Goal: Task Accomplishment & Management: Use online tool/utility

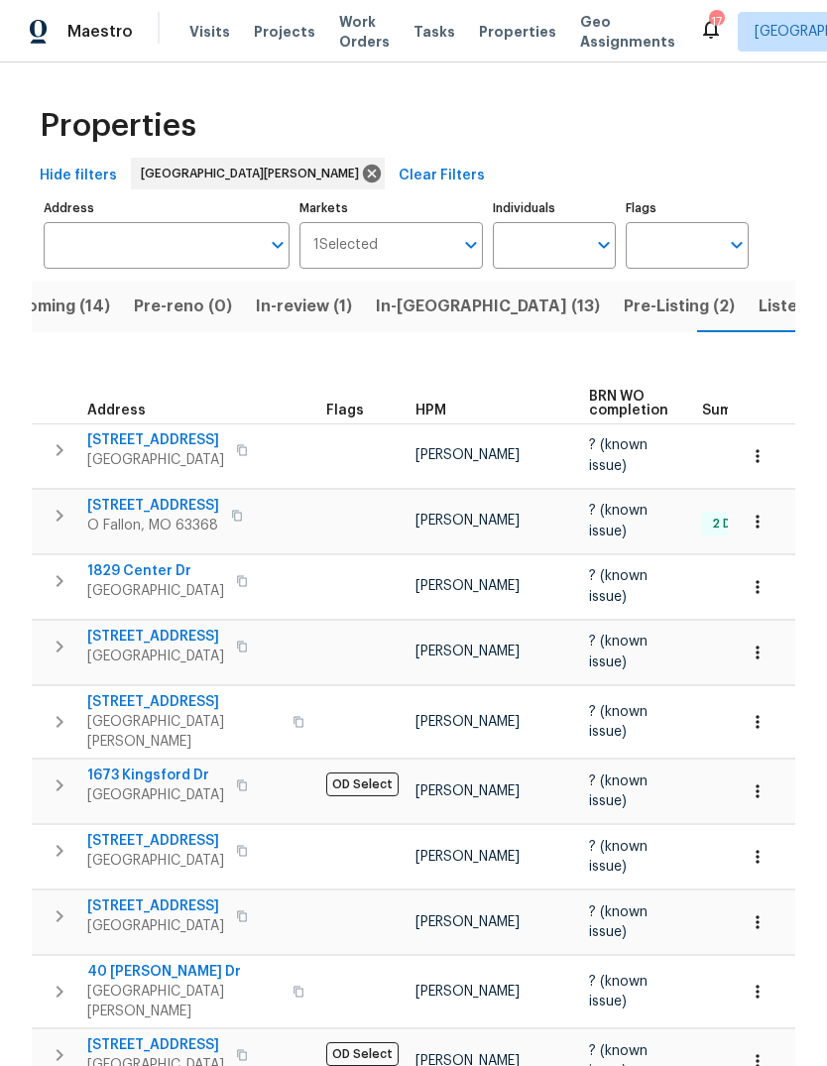
scroll to position [0, 53]
click at [417, 305] on span "In-[GEOGRAPHIC_DATA] (13)" at bounding box center [484, 306] width 224 height 28
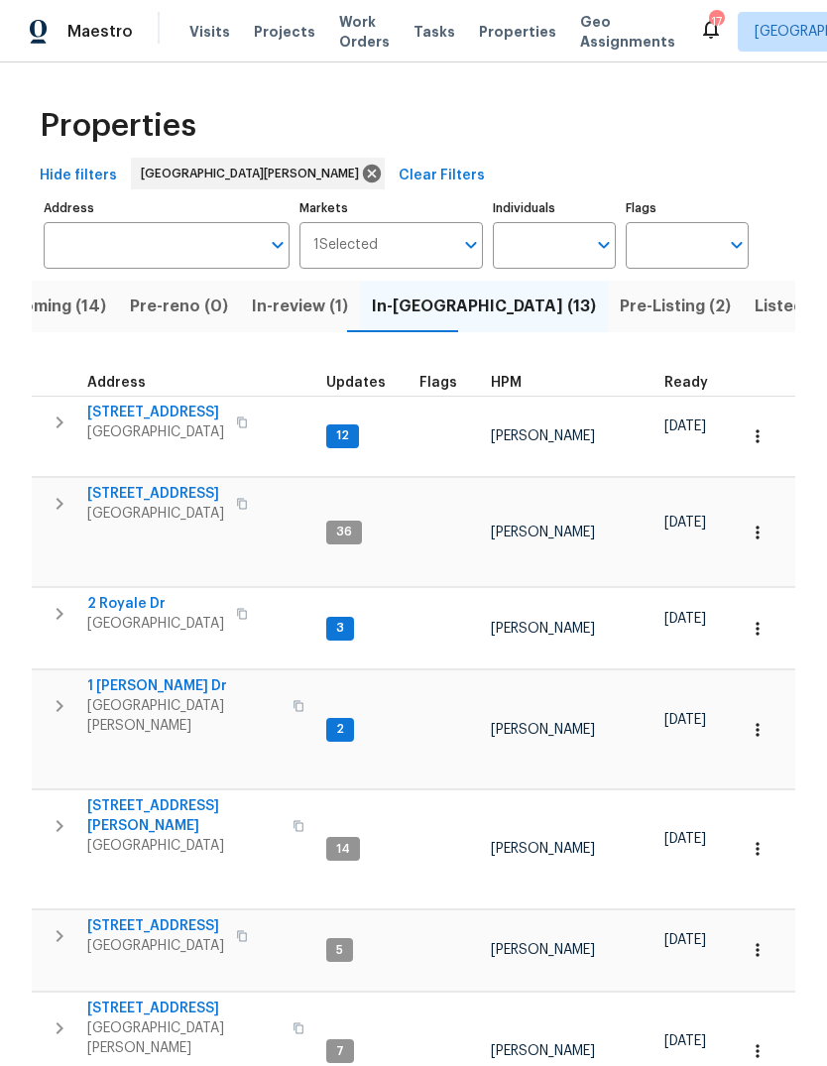
click at [514, 380] on span "HPM" at bounding box center [506, 383] width 31 height 14
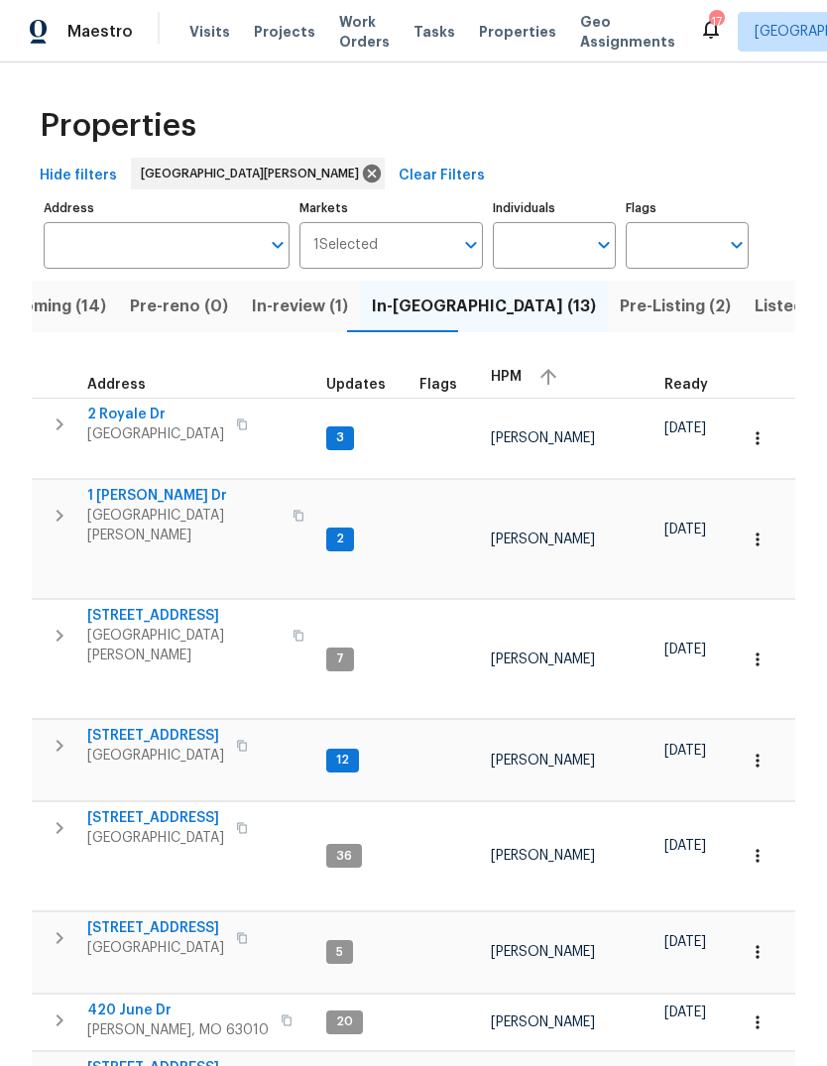
click at [512, 378] on span "HPM" at bounding box center [506, 377] width 31 height 14
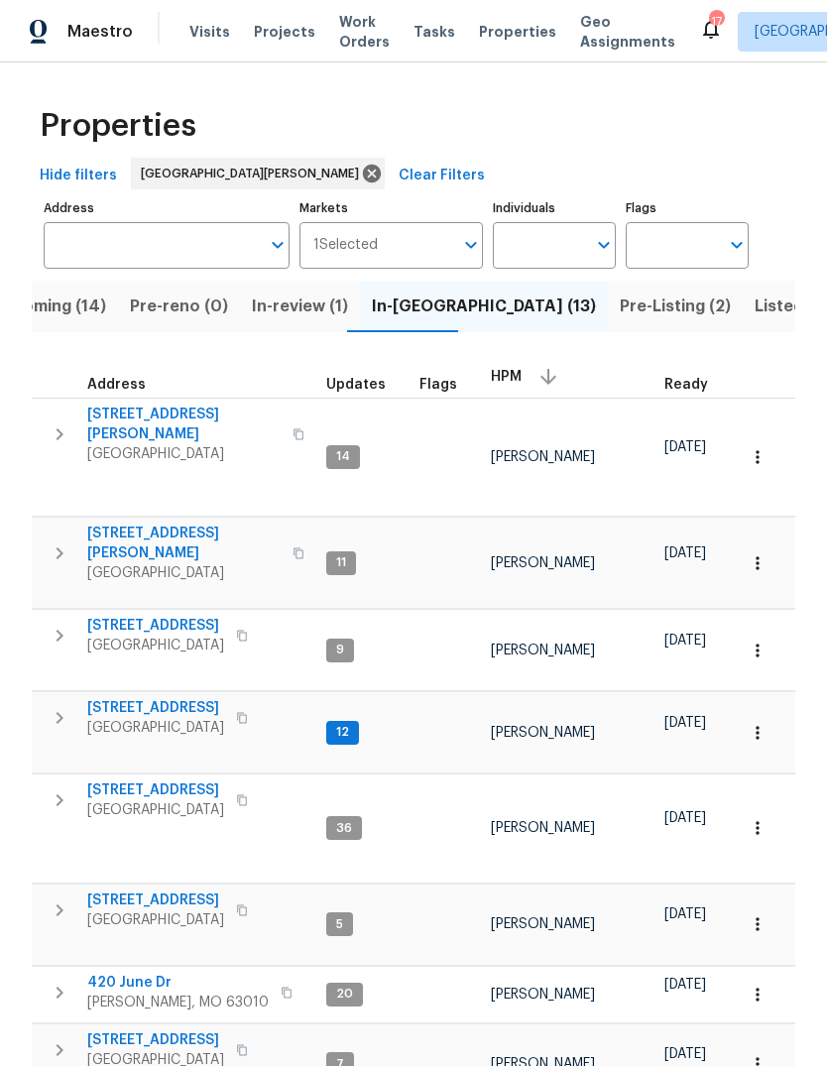
click at [178, 413] on span "[STREET_ADDRESS][PERSON_NAME]" at bounding box center [183, 424] width 193 height 40
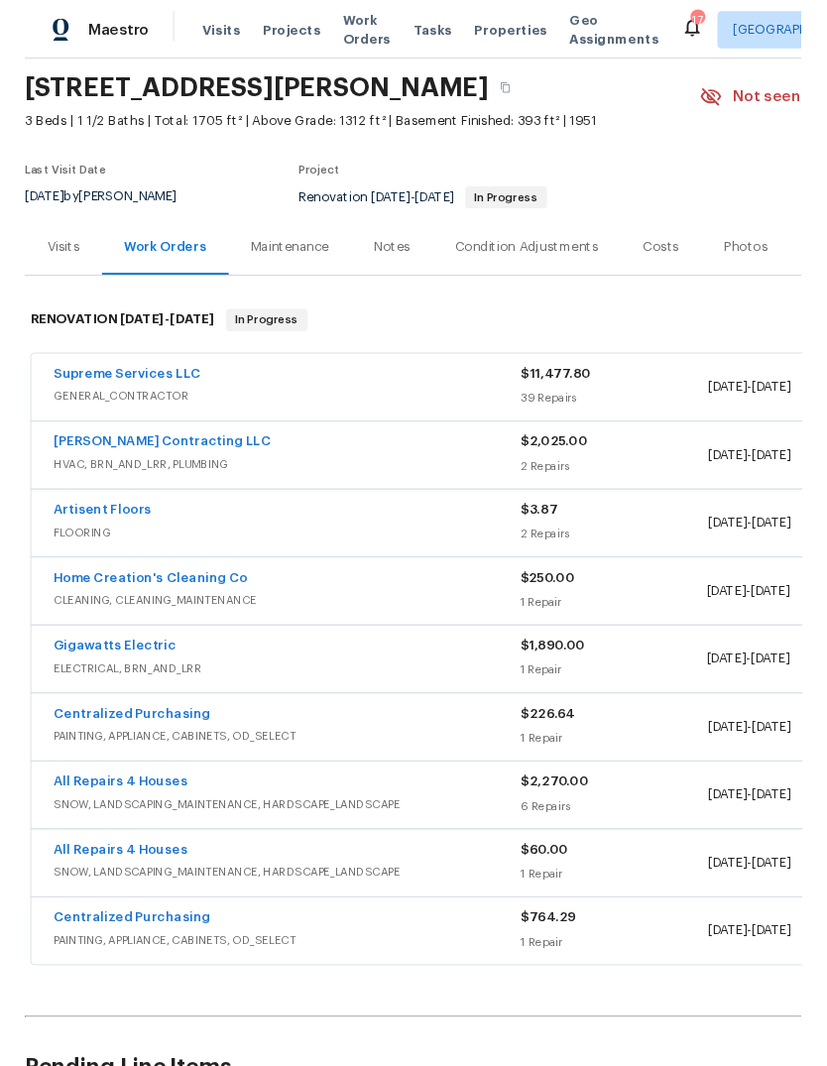
scroll to position [66, 0]
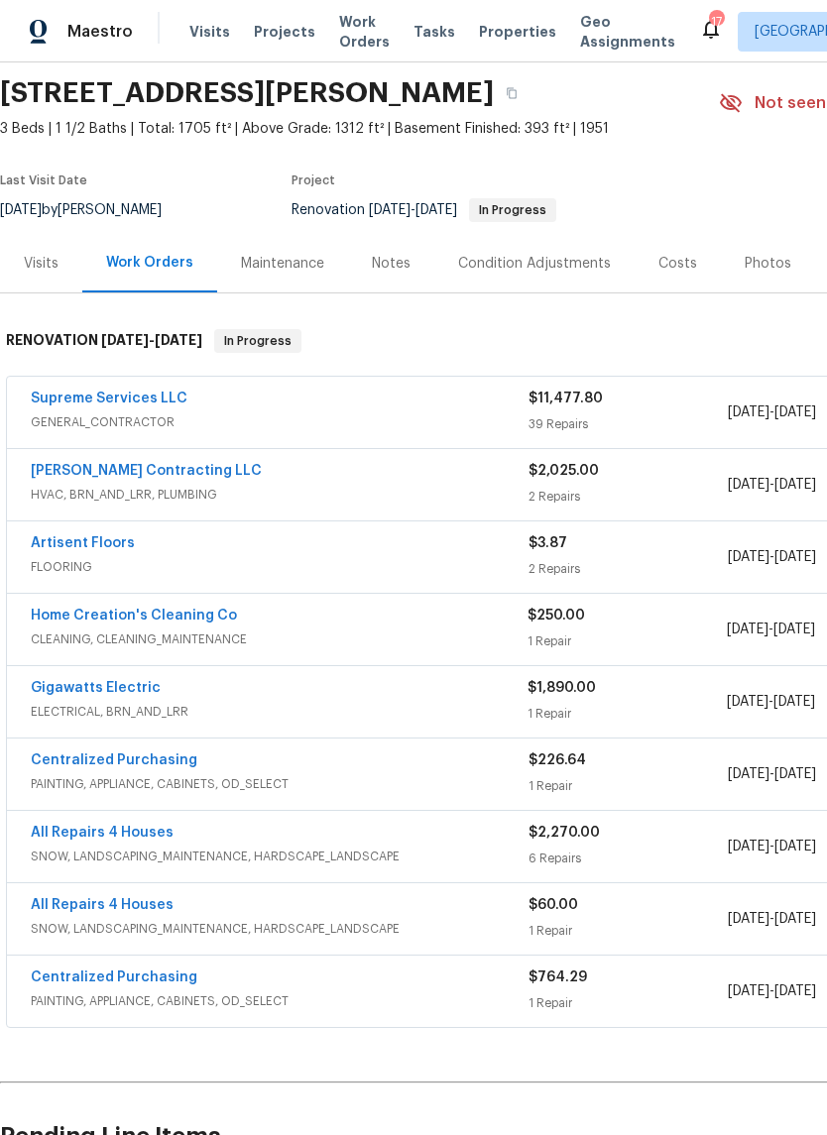
click at [206, 614] on link "Home Creation's Cleaning Co" at bounding box center [134, 616] width 206 height 14
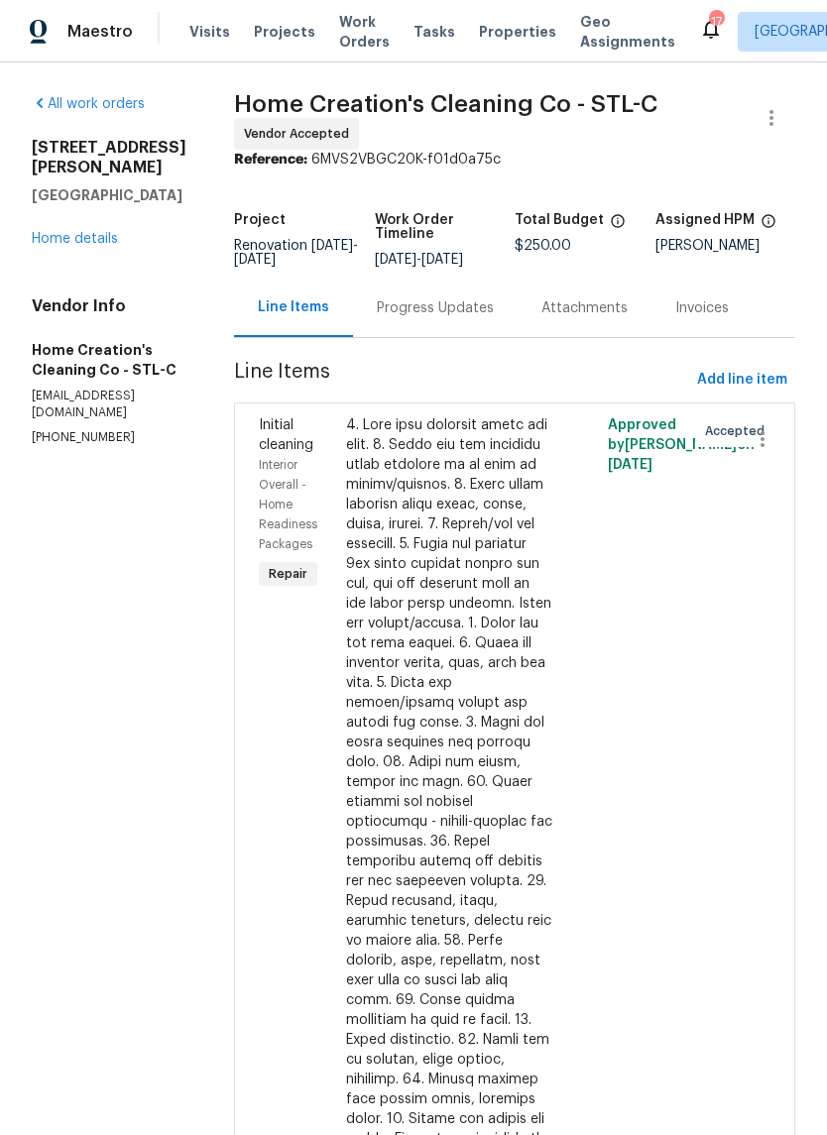
click at [454, 312] on div "Progress Updates" at bounding box center [435, 308] width 117 height 20
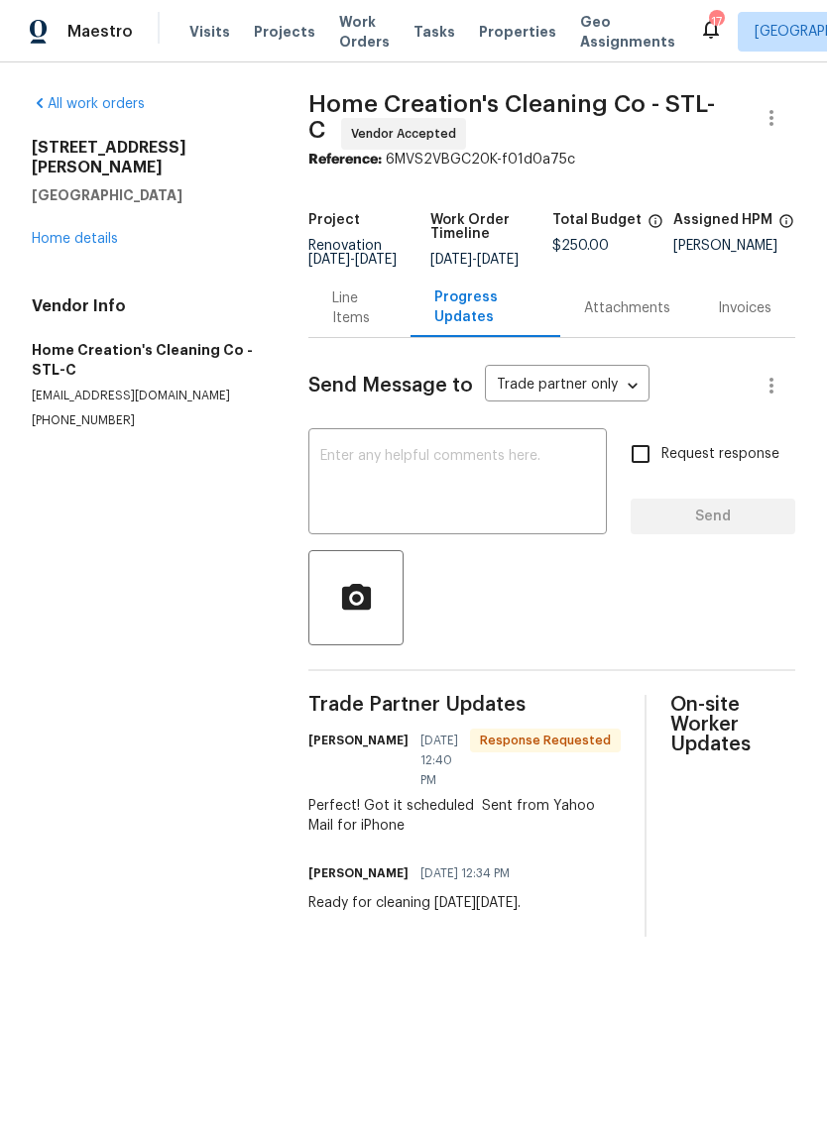
click at [100, 239] on div "All work orders 3940 Parker Rd Florissant, MO 63033 Home details Vendor Info Ho…" at bounding box center [146, 261] width 229 height 335
click at [103, 204] on div "3940 Parker Rd Florissant, MO 63033 Home details" at bounding box center [146, 193] width 229 height 111
click at [101, 232] on link "Home details" at bounding box center [75, 239] width 86 height 14
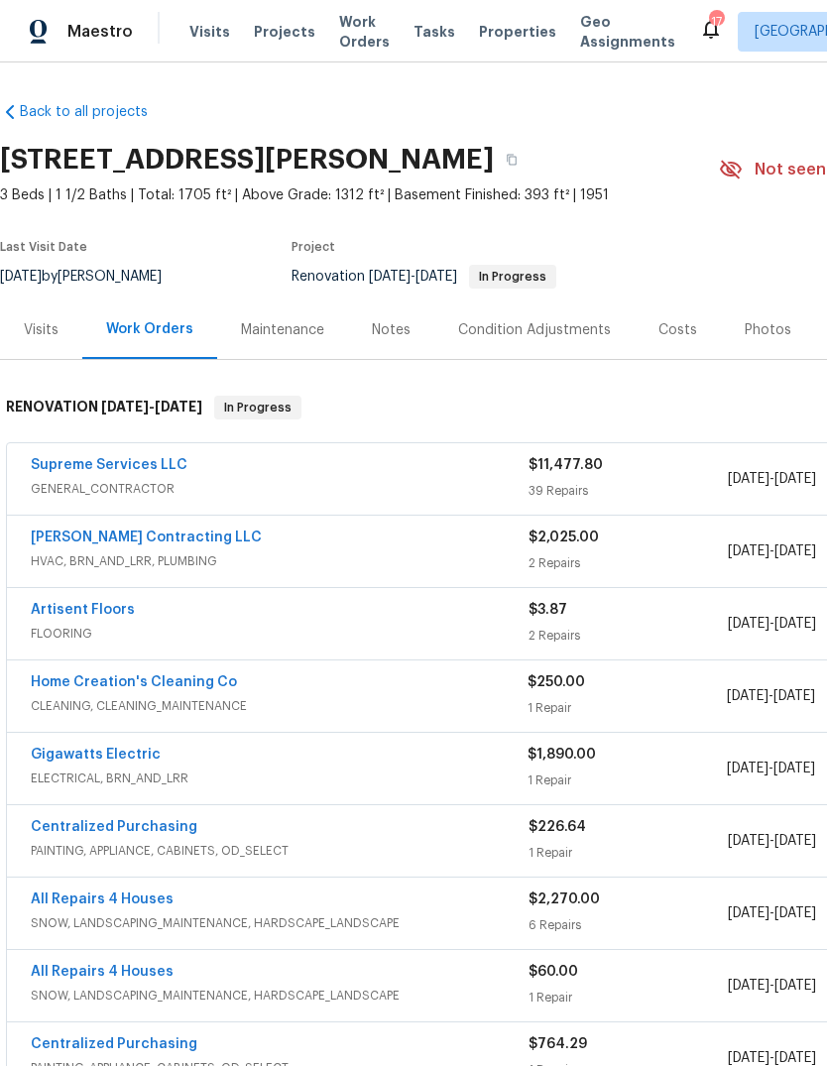
click at [148, 543] on link "Loftin Contracting LLC" at bounding box center [146, 537] width 231 height 14
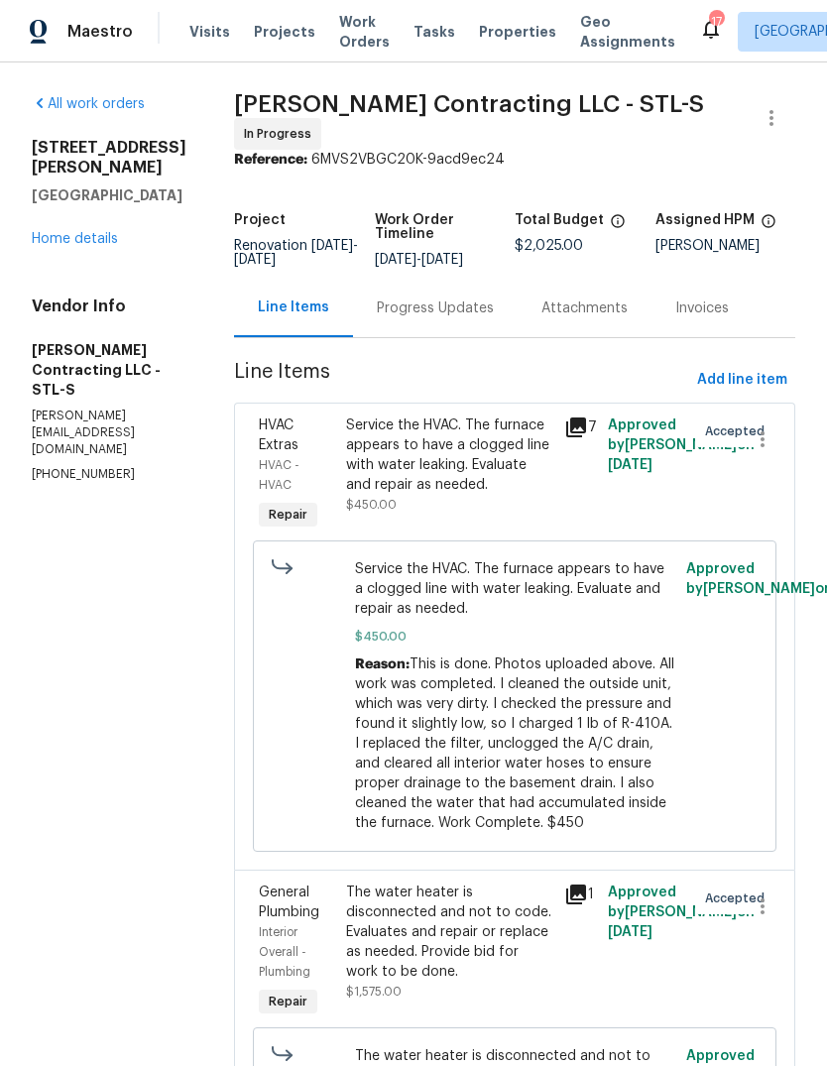
click at [455, 305] on div "Progress Updates" at bounding box center [435, 308] width 117 height 20
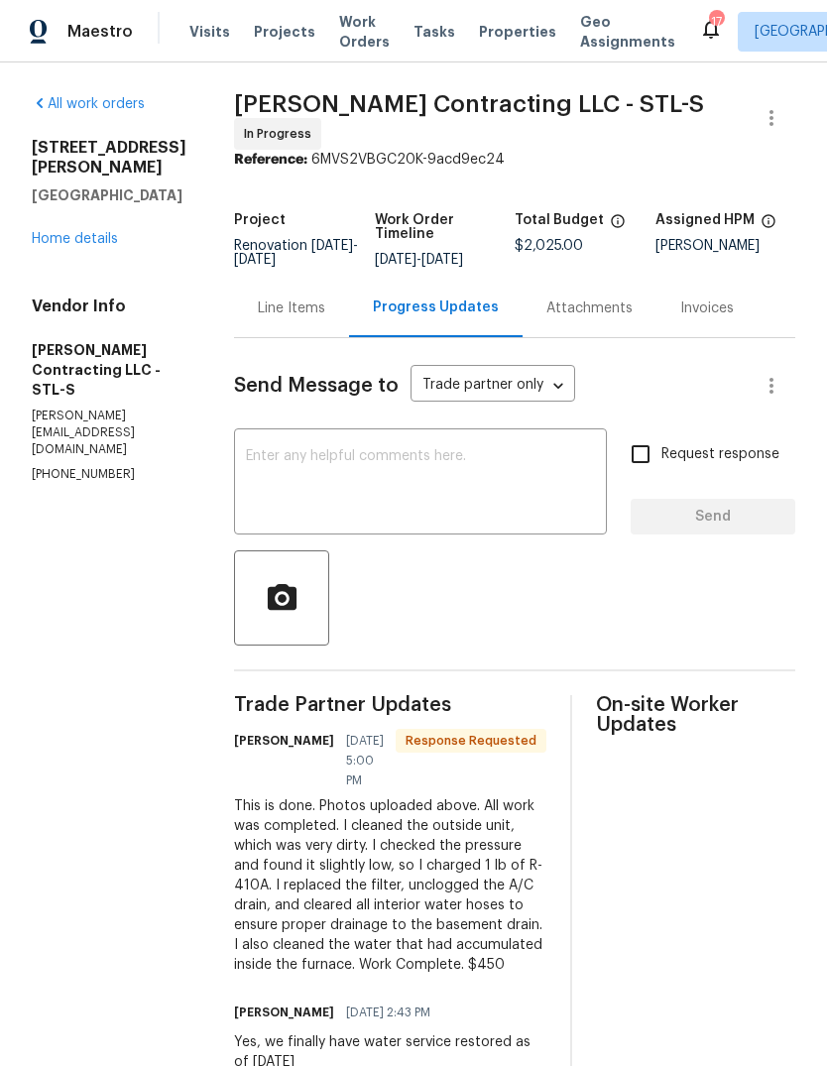
click at [444, 457] on textarea at bounding box center [420, 483] width 349 height 69
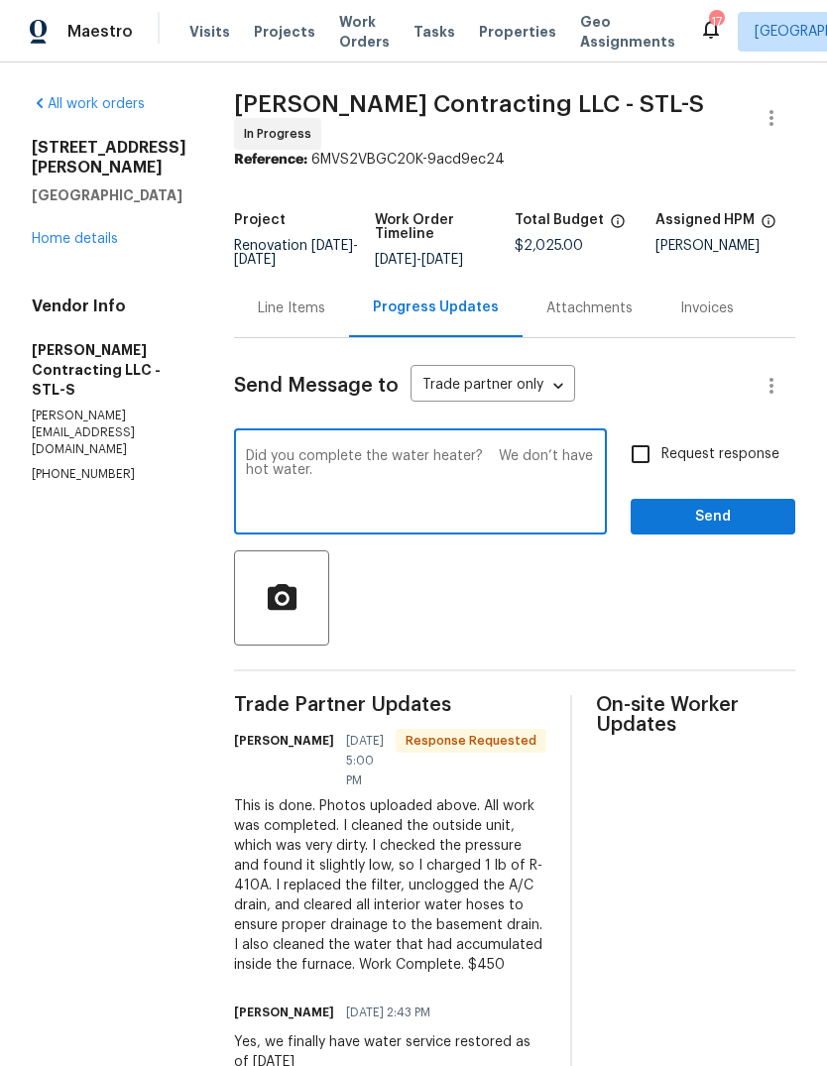
type textarea "Did you complete the water heater? We don’t have hot water."
click at [758, 448] on span "Request response" at bounding box center [720, 454] width 118 height 21
click at [661, 448] on input "Request response" at bounding box center [641, 454] width 42 height 42
checkbox input "true"
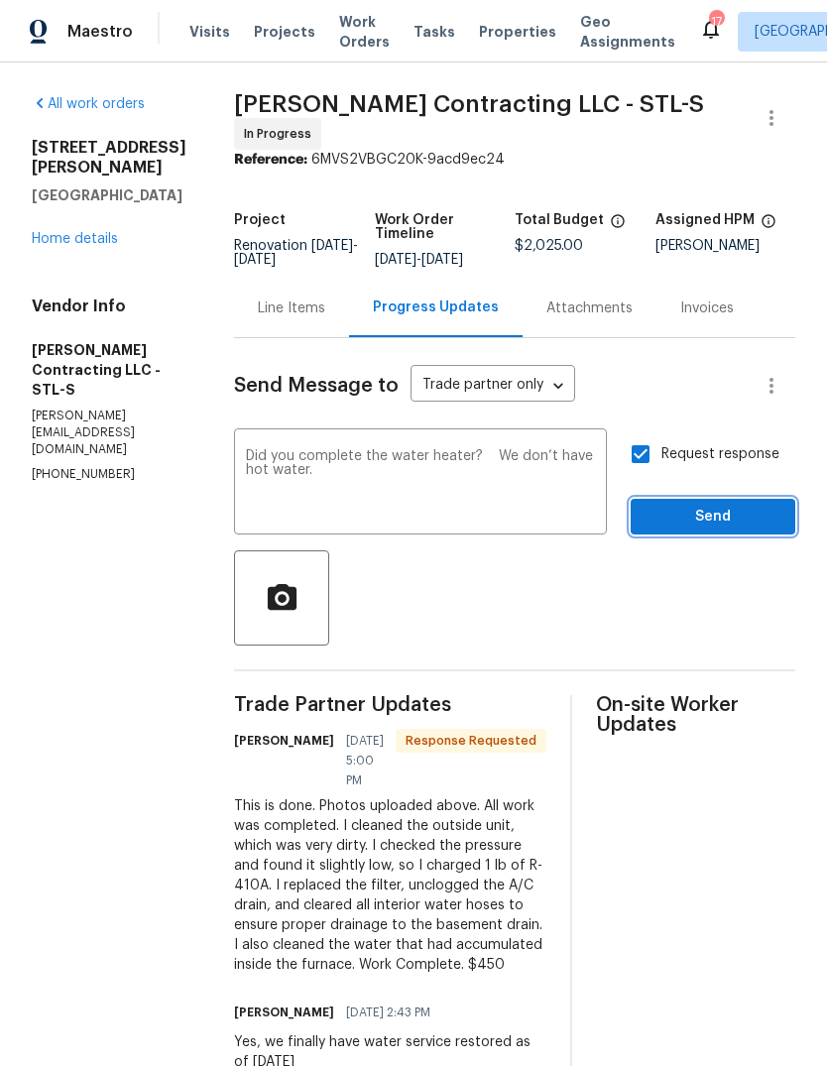
click at [747, 505] on span "Send" at bounding box center [712, 517] width 133 height 25
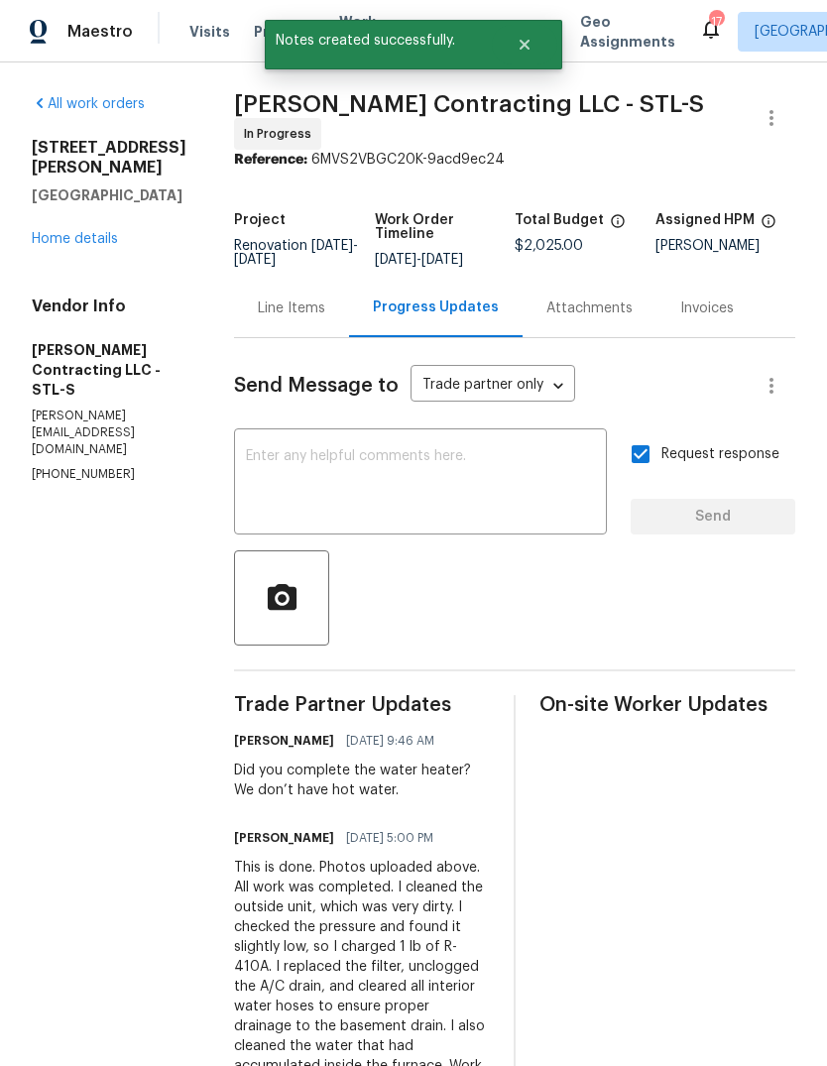
click at [96, 232] on link "Home details" at bounding box center [75, 239] width 86 height 14
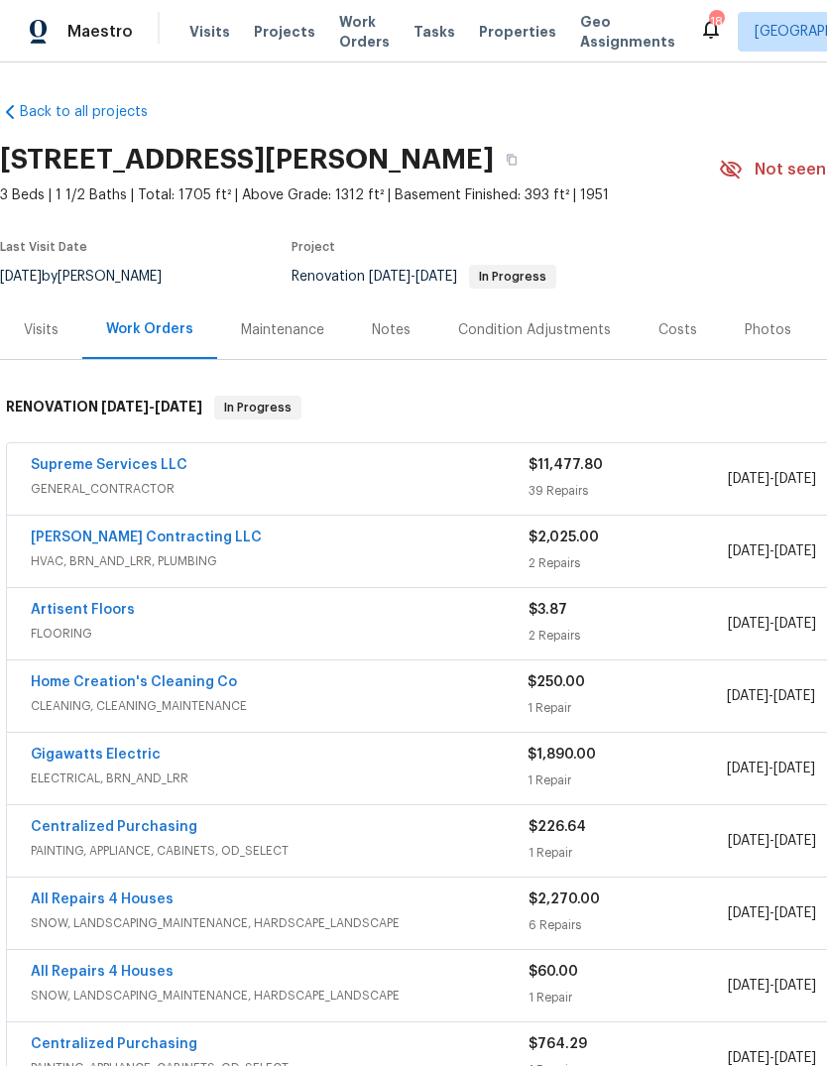
click at [146, 462] on link "Supreme Services LLC" at bounding box center [109, 465] width 157 height 14
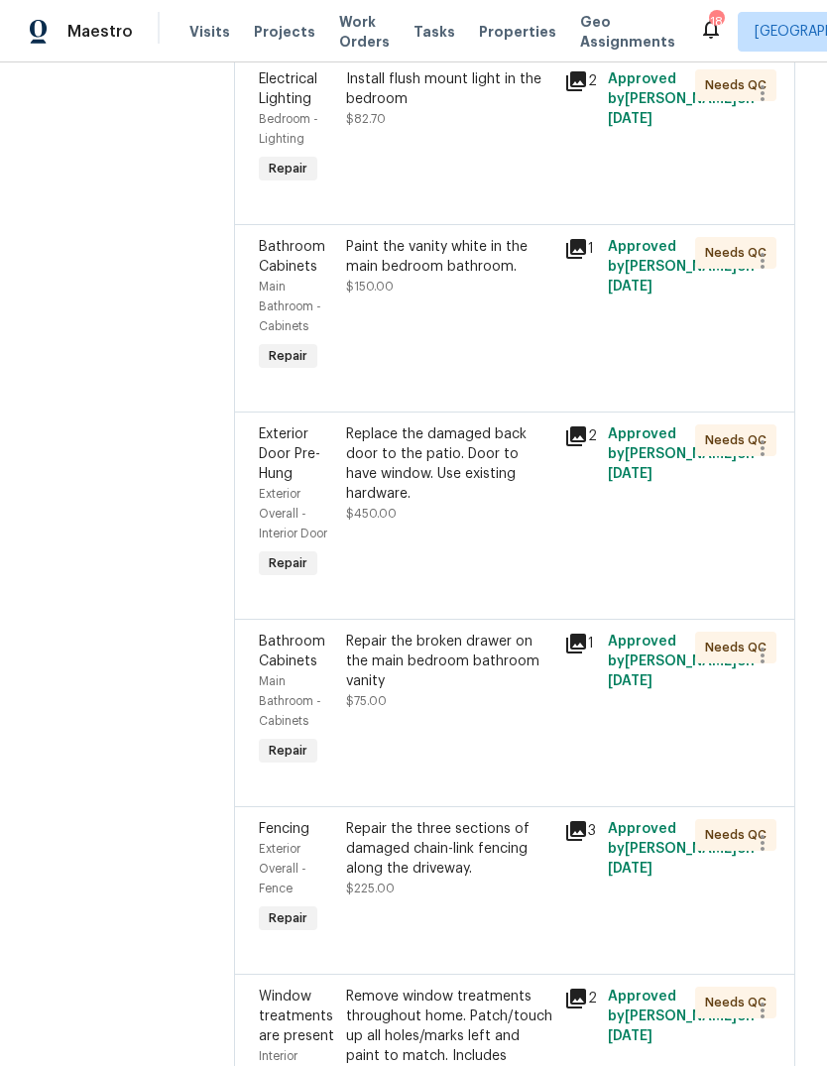
scroll to position [1747, 0]
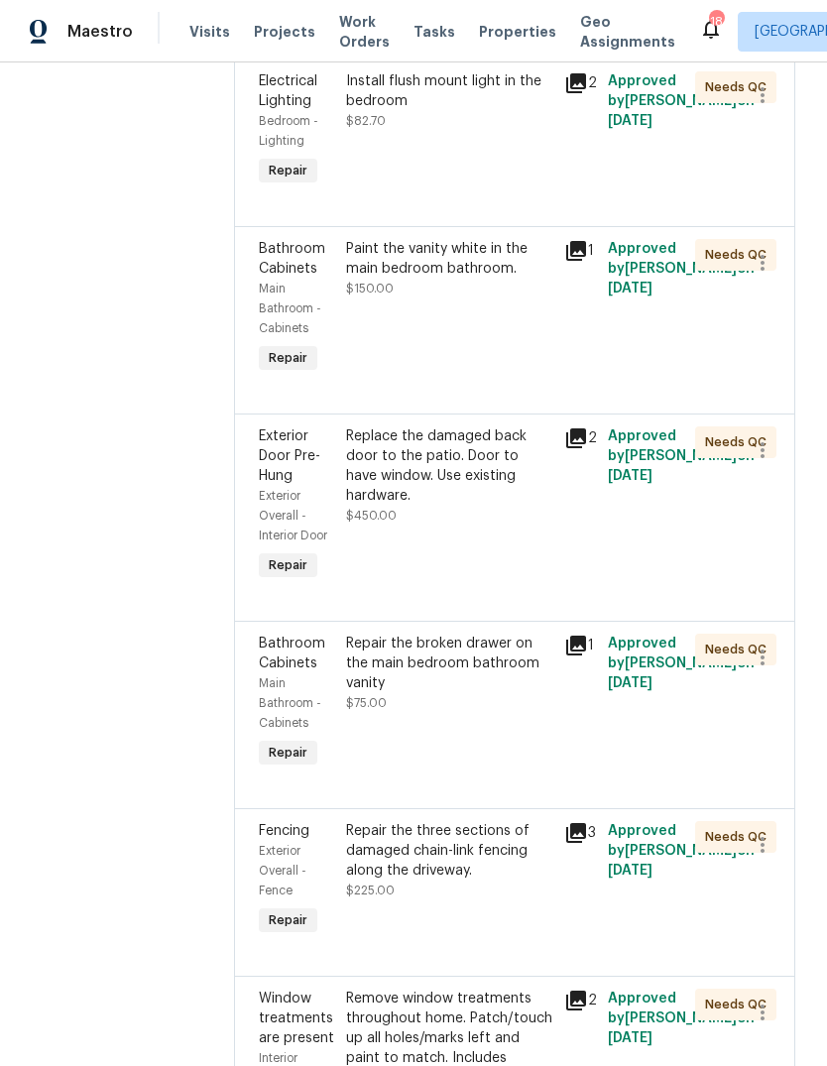
click at [487, 500] on div "Replace the damaged back door to the patio. Door to have window. Use existing h…" at bounding box center [449, 465] width 206 height 79
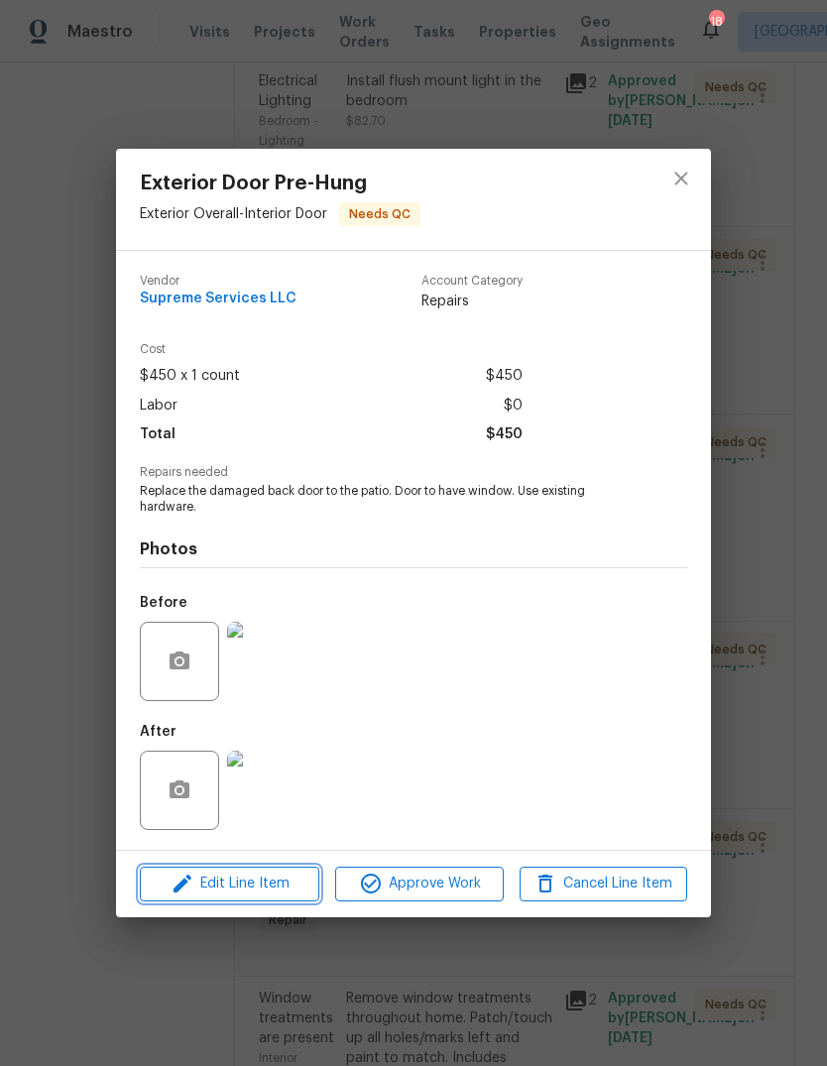
click at [285, 890] on span "Edit Line Item" at bounding box center [230, 883] width 168 height 25
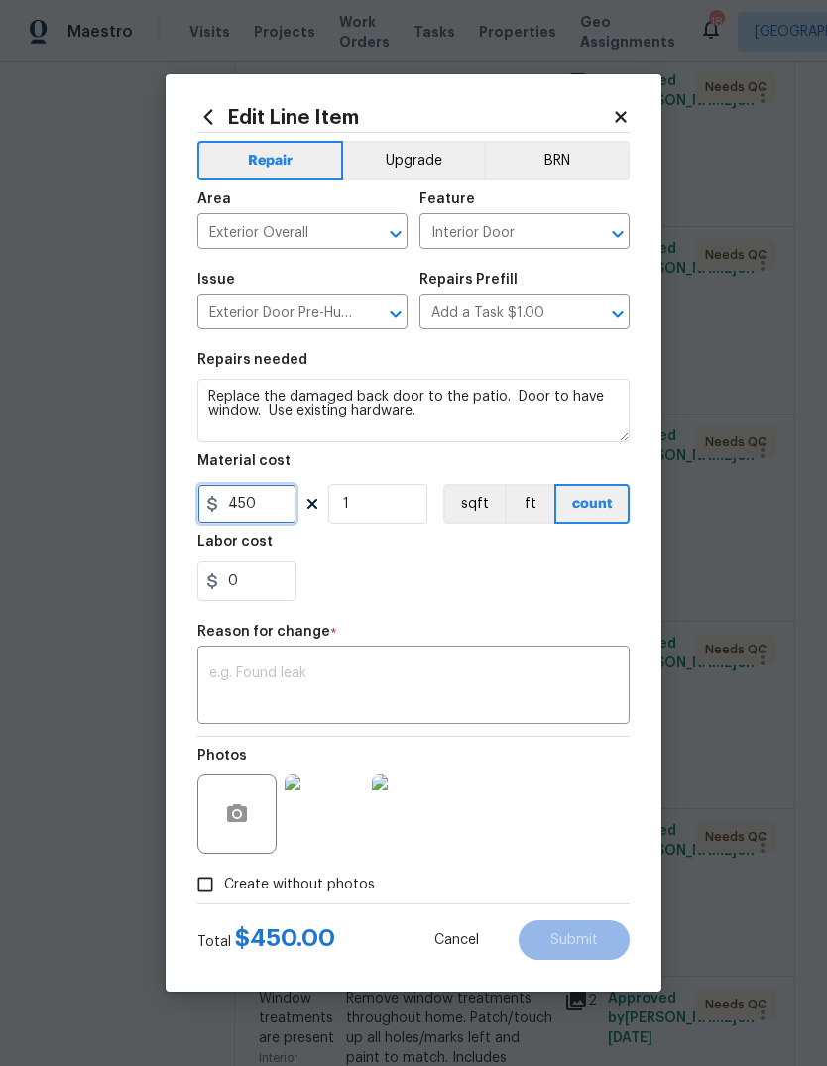
click at [285, 514] on input "450" at bounding box center [246, 504] width 99 height 40
click at [512, 587] on div "0" at bounding box center [413, 581] width 432 height 40
type input "550"
click at [434, 697] on textarea at bounding box center [413, 687] width 408 height 42
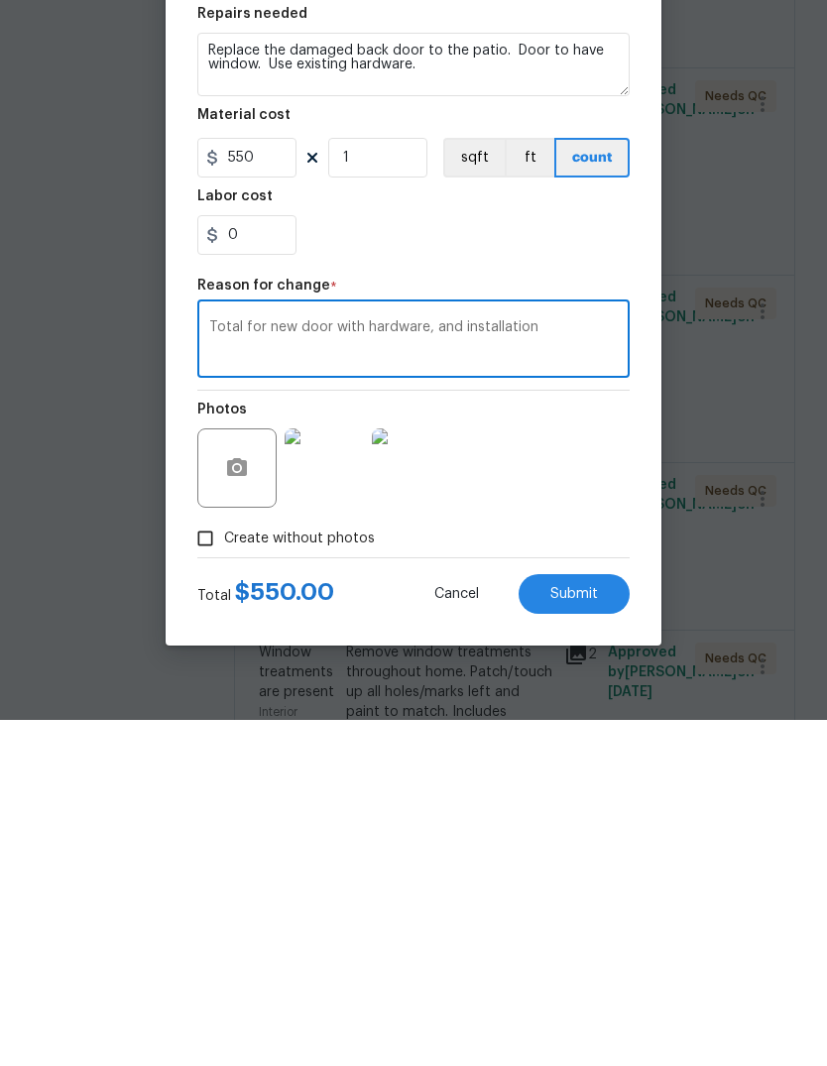
type textarea "Total for new door with hardware, and installation"
click at [592, 933] on span "Submit" at bounding box center [574, 940] width 48 height 15
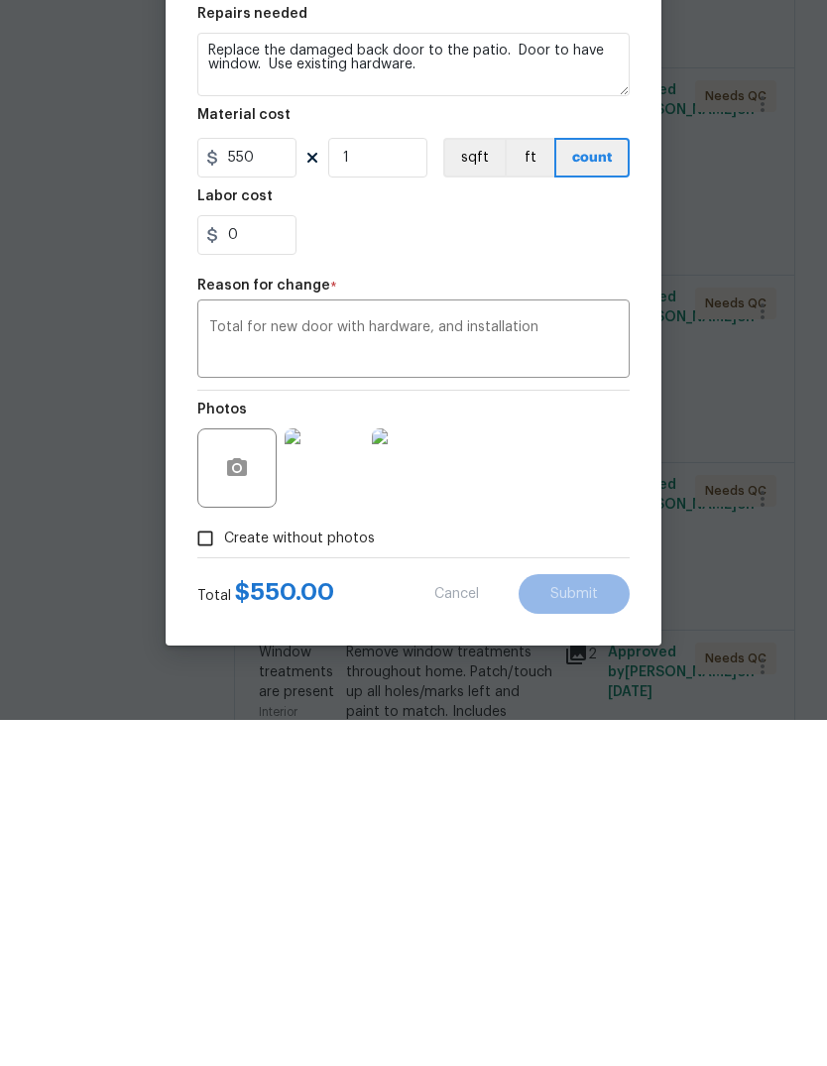
scroll to position [74, 0]
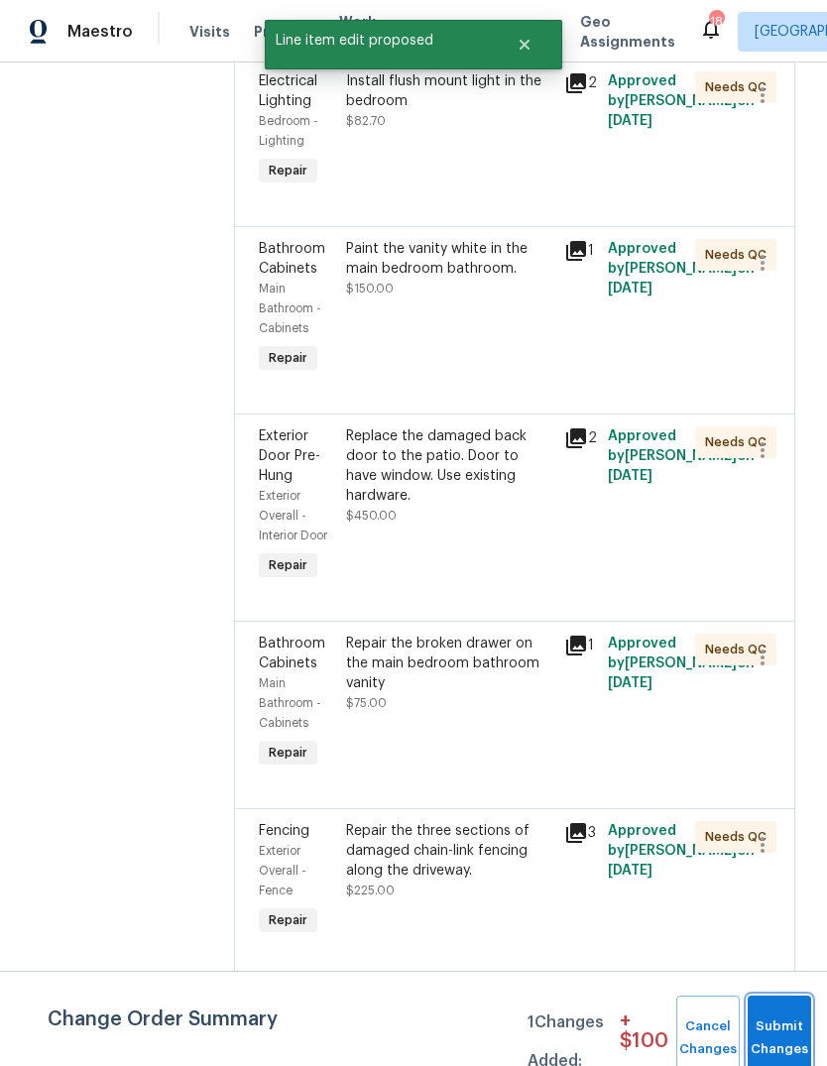
click at [781, 1034] on button "Submit Changes" at bounding box center [778, 1037] width 63 height 85
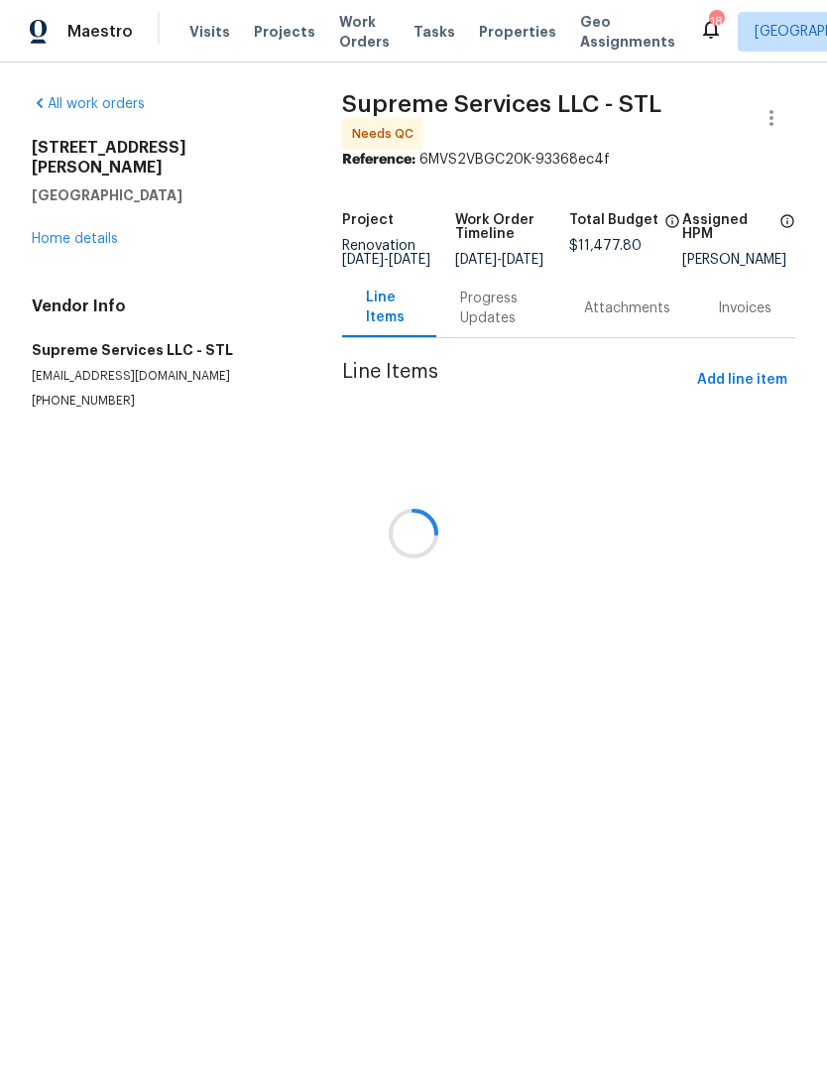
scroll to position [0, 0]
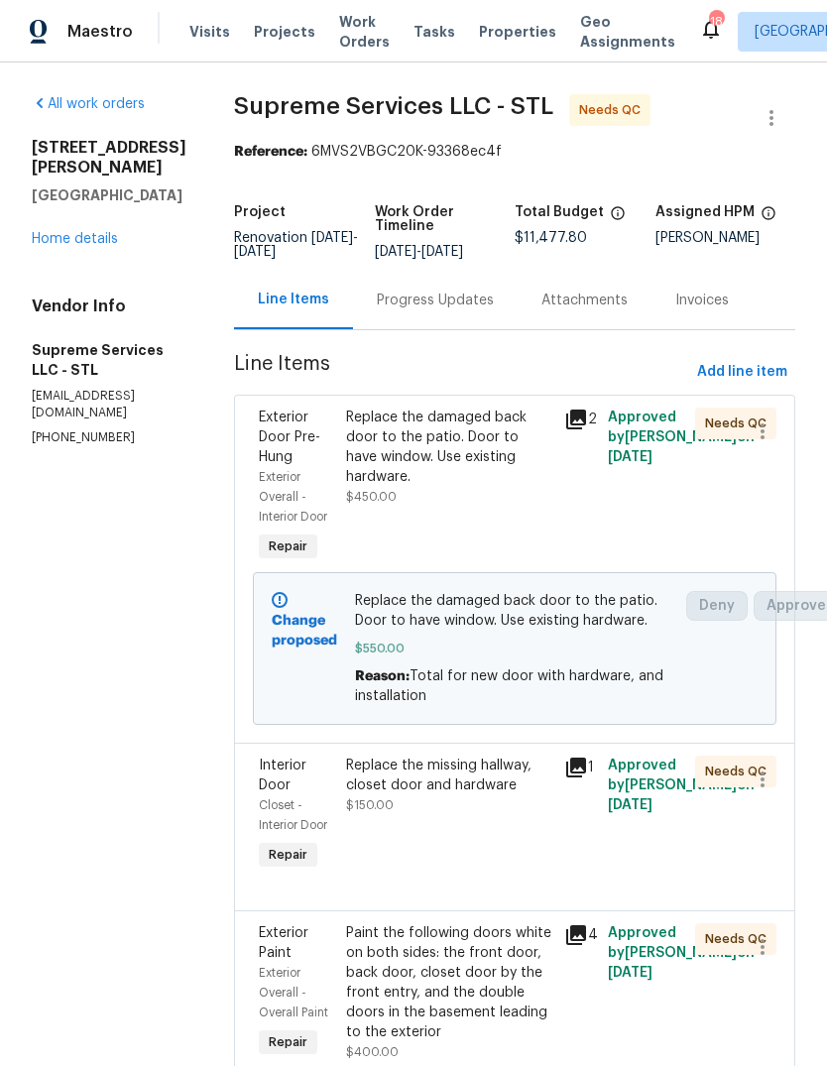
click at [514, 658] on span "$550.00" at bounding box center [515, 648] width 320 height 20
click at [507, 480] on div "Replace the damaged back door to the patio. Door to have window. Use existing h…" at bounding box center [449, 456] width 206 height 99
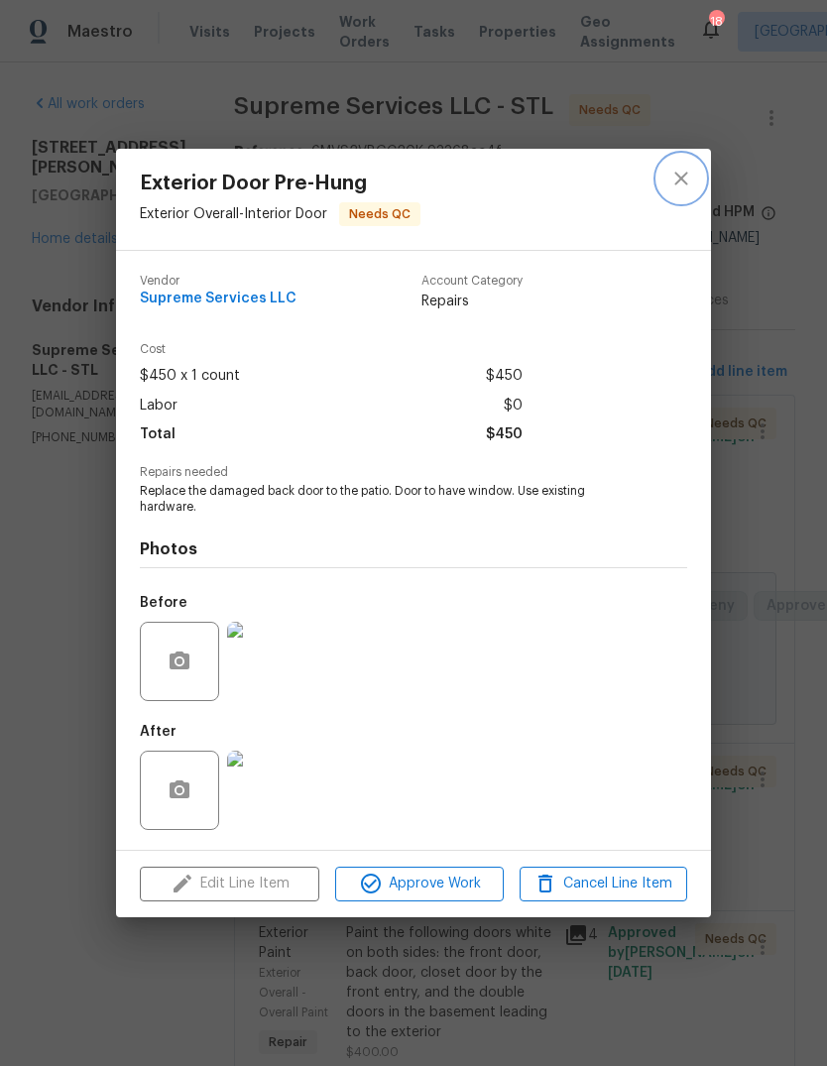
click at [687, 181] on icon "close" at bounding box center [681, 179] width 24 height 24
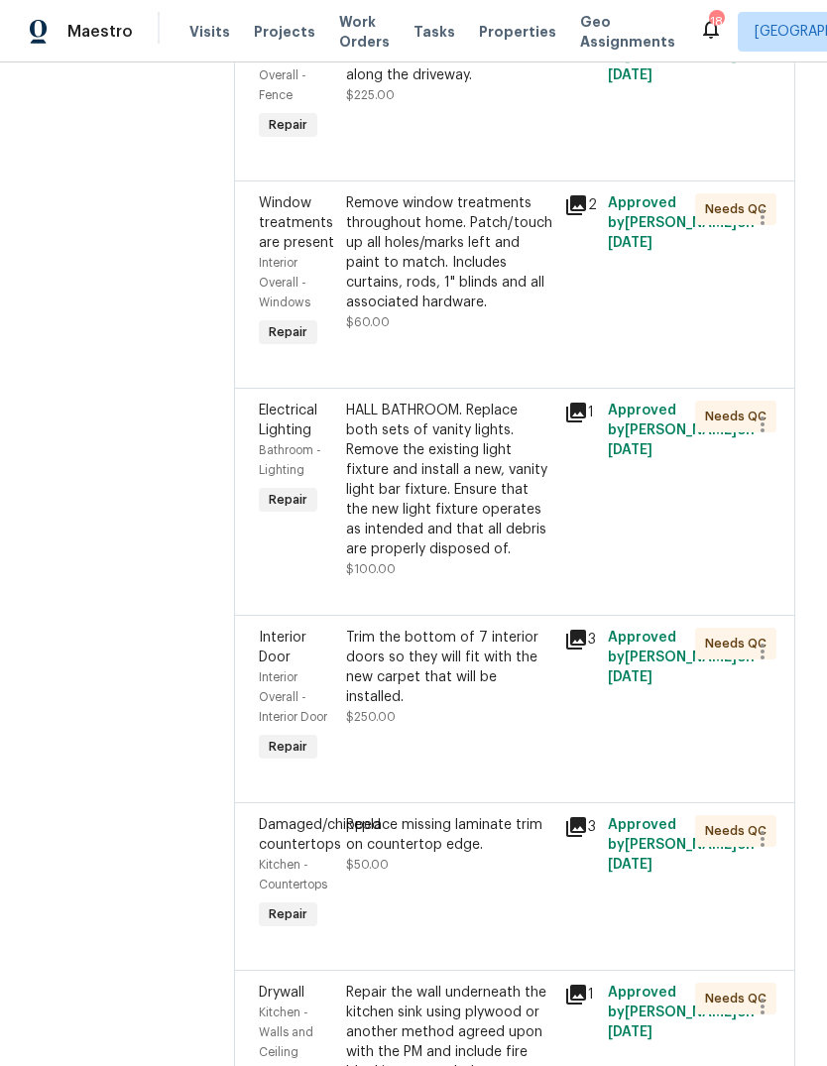
scroll to position [2683, 0]
click at [464, 527] on div "HALL BATHROOM. Replace both sets of vanity lights. Remove the existing light fi…" at bounding box center [449, 478] width 206 height 159
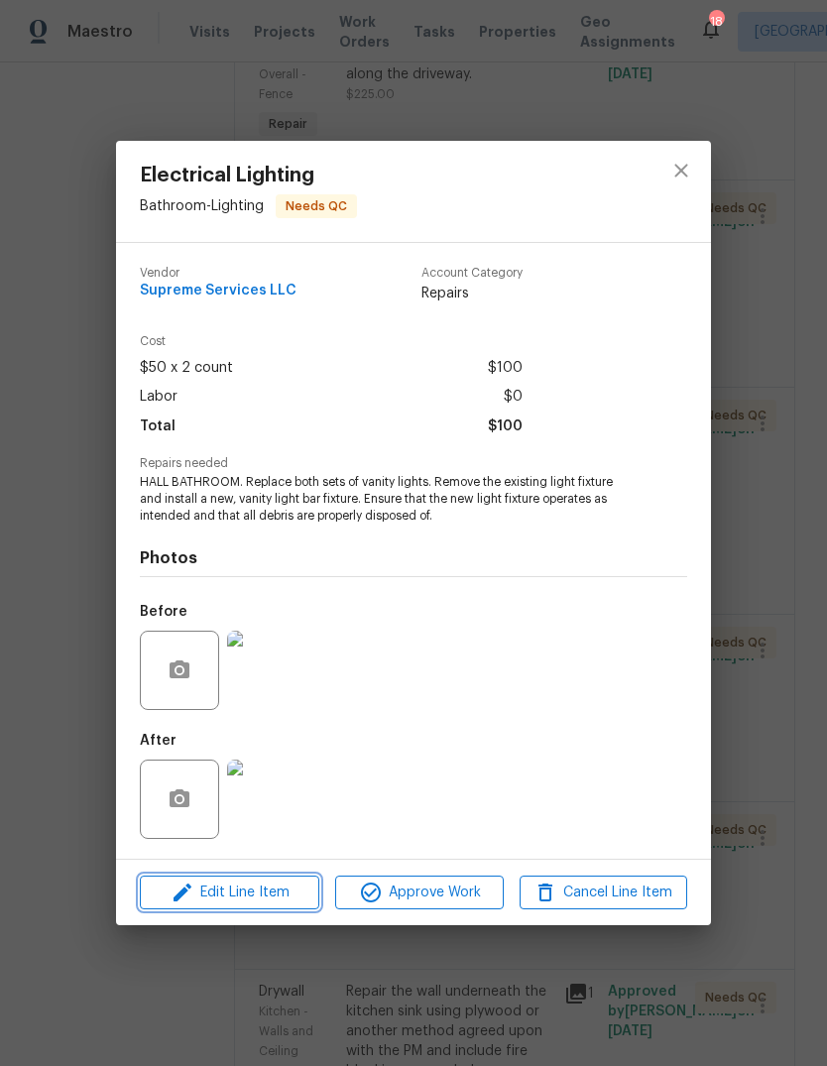
click at [284, 900] on span "Edit Line Item" at bounding box center [230, 892] width 168 height 25
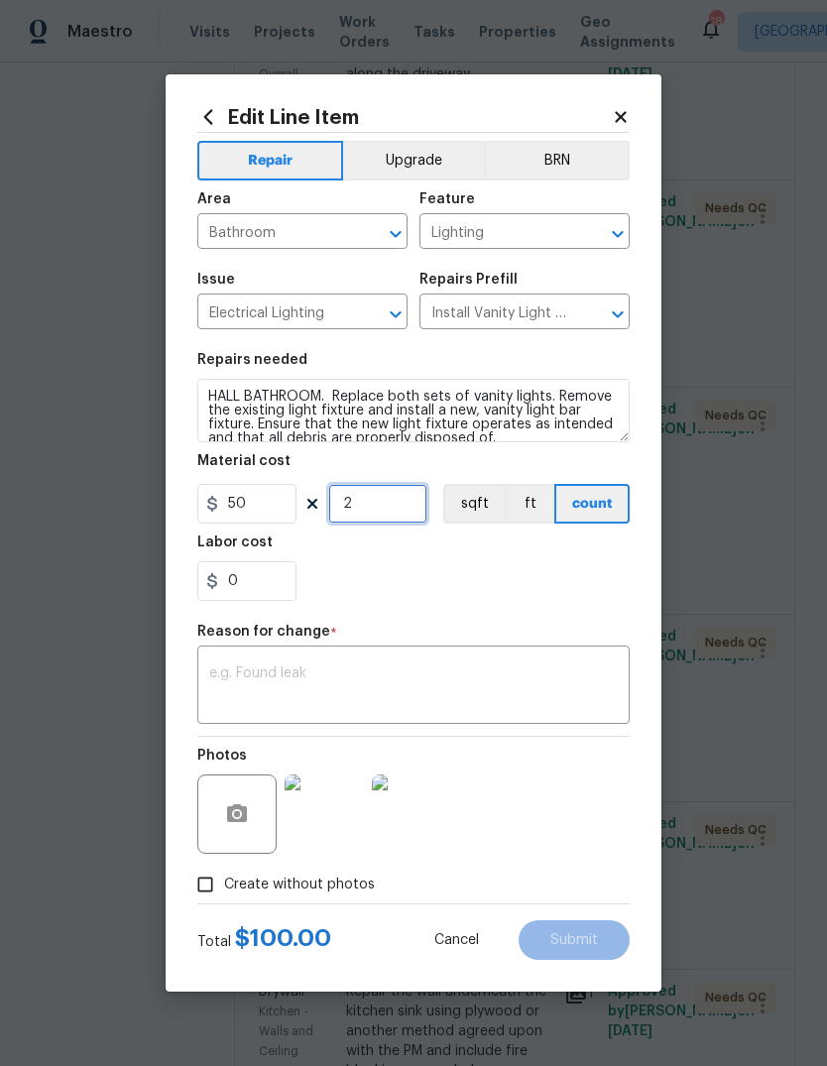
click at [421, 505] on input "2" at bounding box center [377, 504] width 99 height 40
type input "4"
click at [512, 595] on div "0" at bounding box center [413, 581] width 432 height 40
click at [440, 694] on textarea at bounding box center [413, 687] width 408 height 42
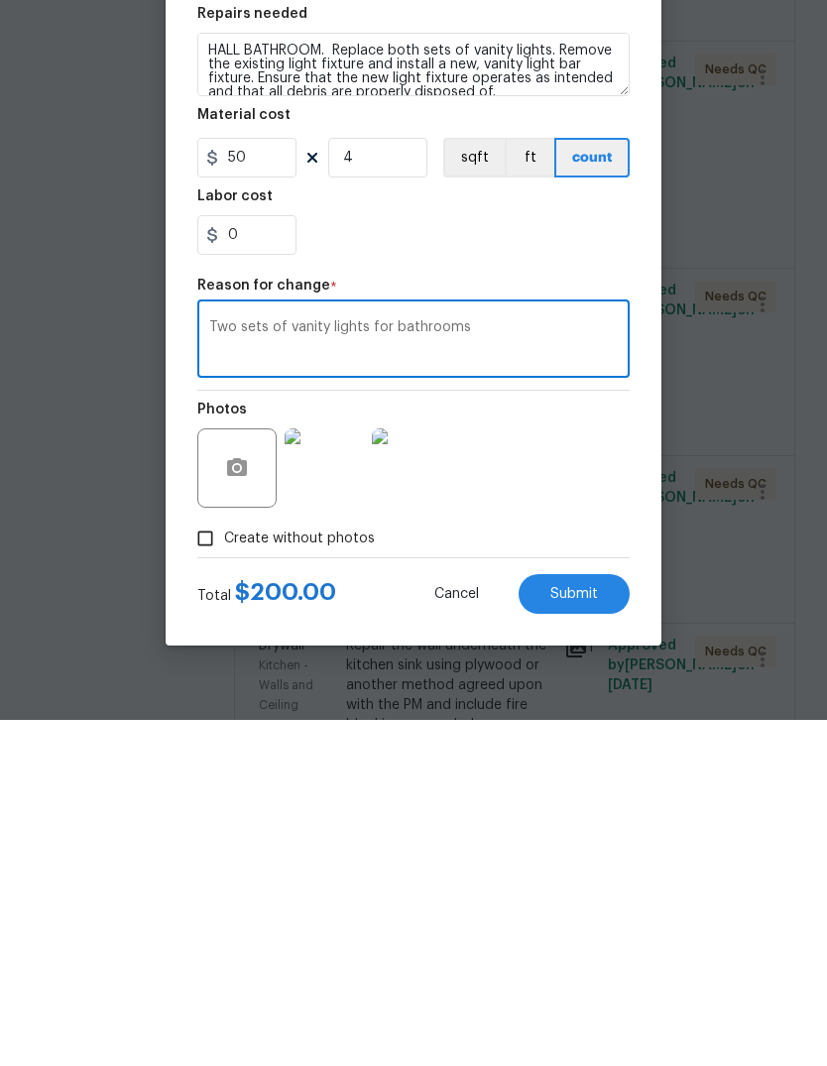
type textarea "Two sets of vanity lights for bathrooms"
click at [601, 920] on button "Submit" at bounding box center [573, 940] width 111 height 40
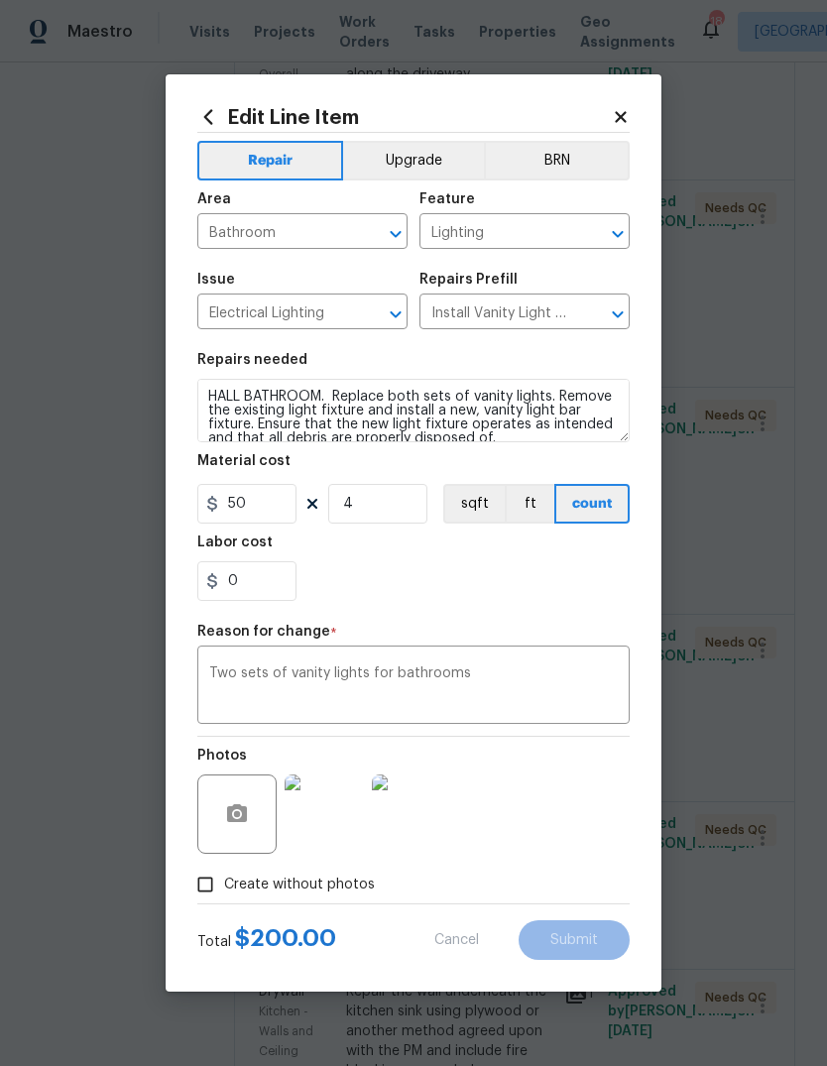
type input "2"
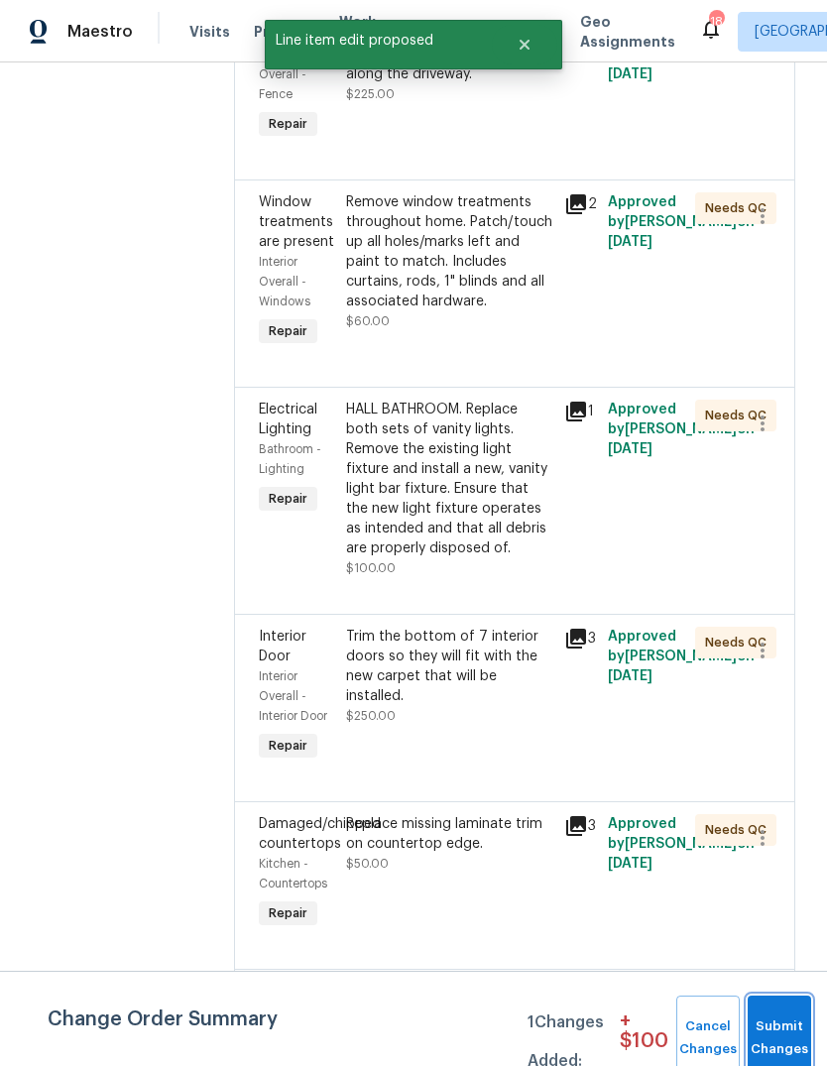
click at [784, 1032] on button "Submit Changes" at bounding box center [778, 1037] width 63 height 85
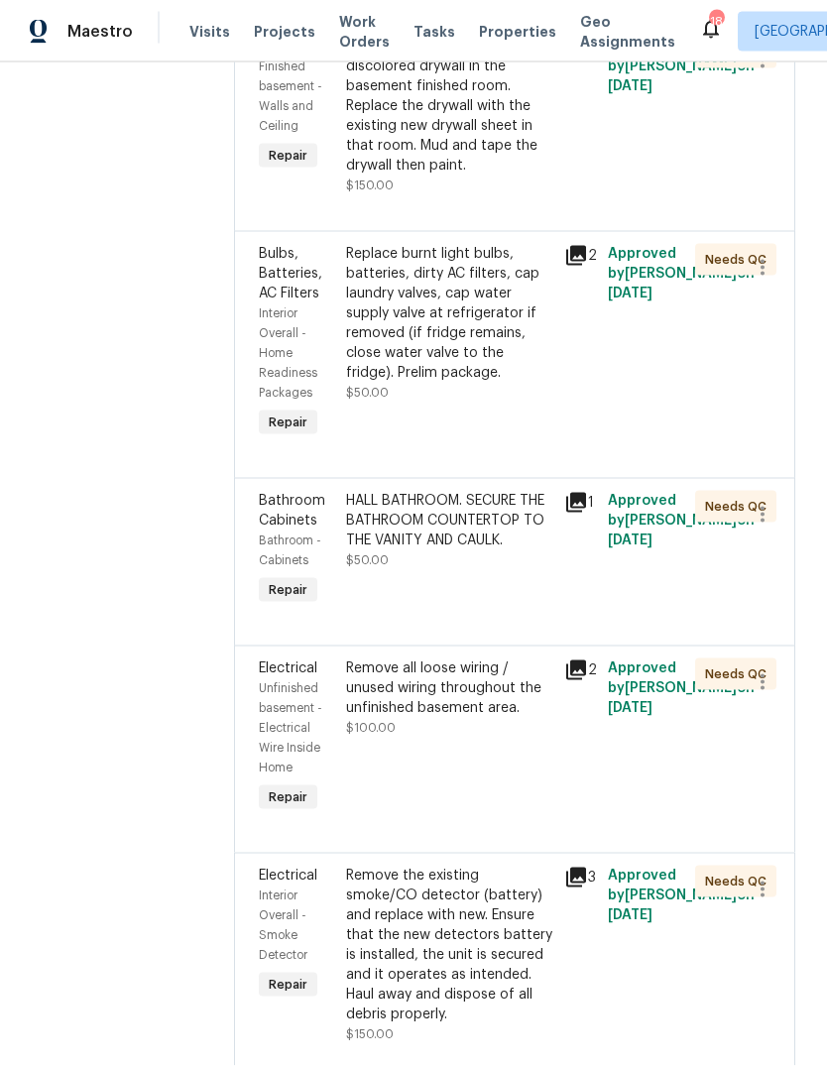
scroll to position [0, 0]
click at [465, 865] on div "Remove the existing smoke/CO detector (battery) and replace with new. Ensure th…" at bounding box center [449, 944] width 206 height 159
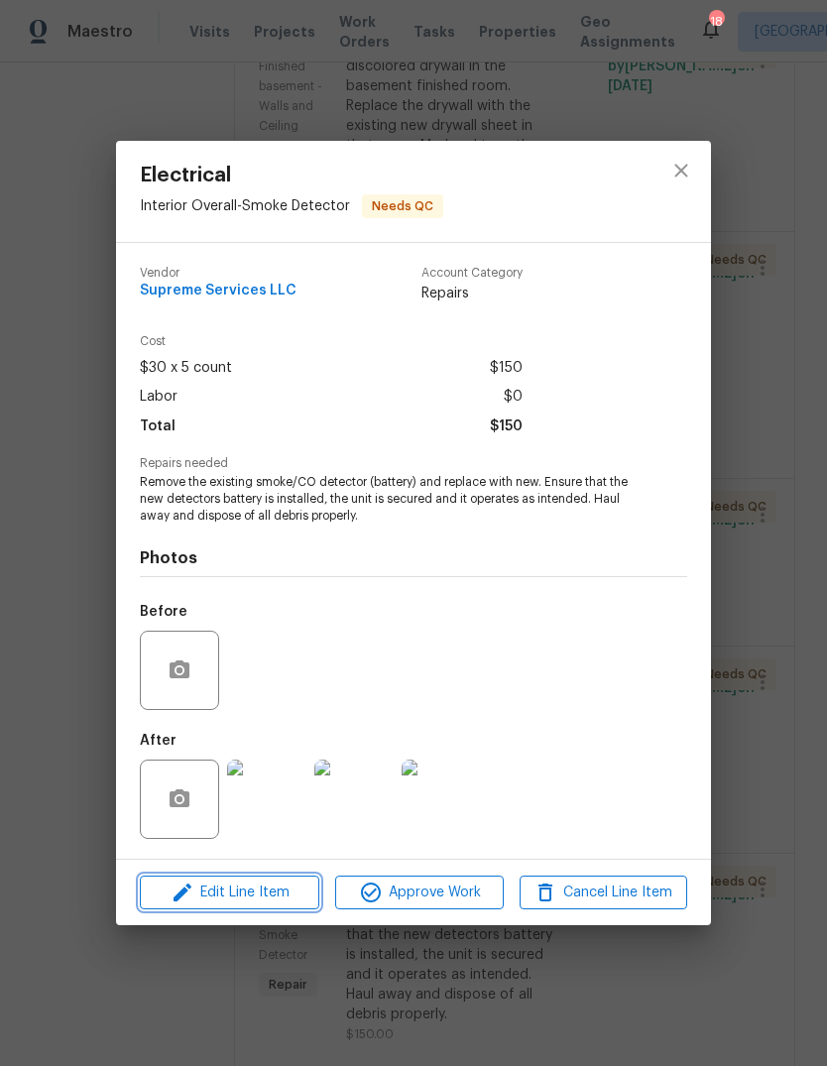
click at [282, 897] on span "Edit Line Item" at bounding box center [230, 892] width 168 height 25
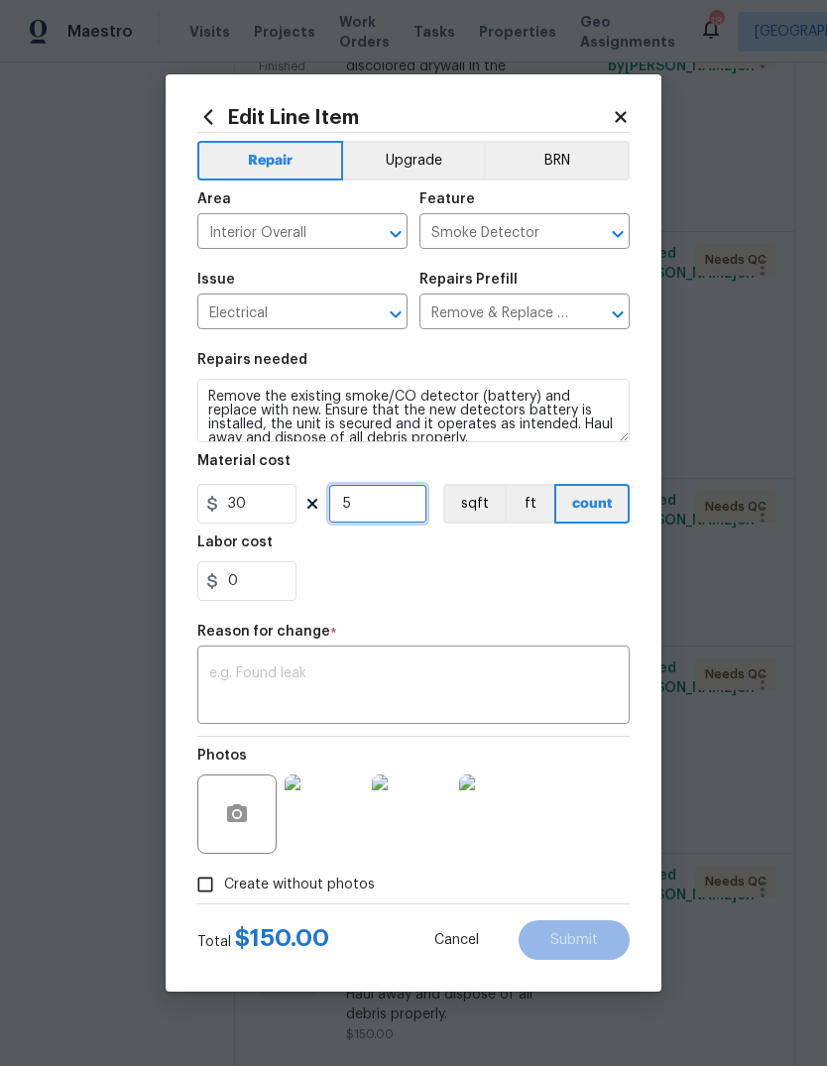
click at [419, 506] on input "5" at bounding box center [377, 504] width 99 height 40
type input "8"
click at [539, 597] on div "0" at bounding box center [413, 581] width 432 height 40
click at [509, 696] on textarea at bounding box center [413, 687] width 408 height 42
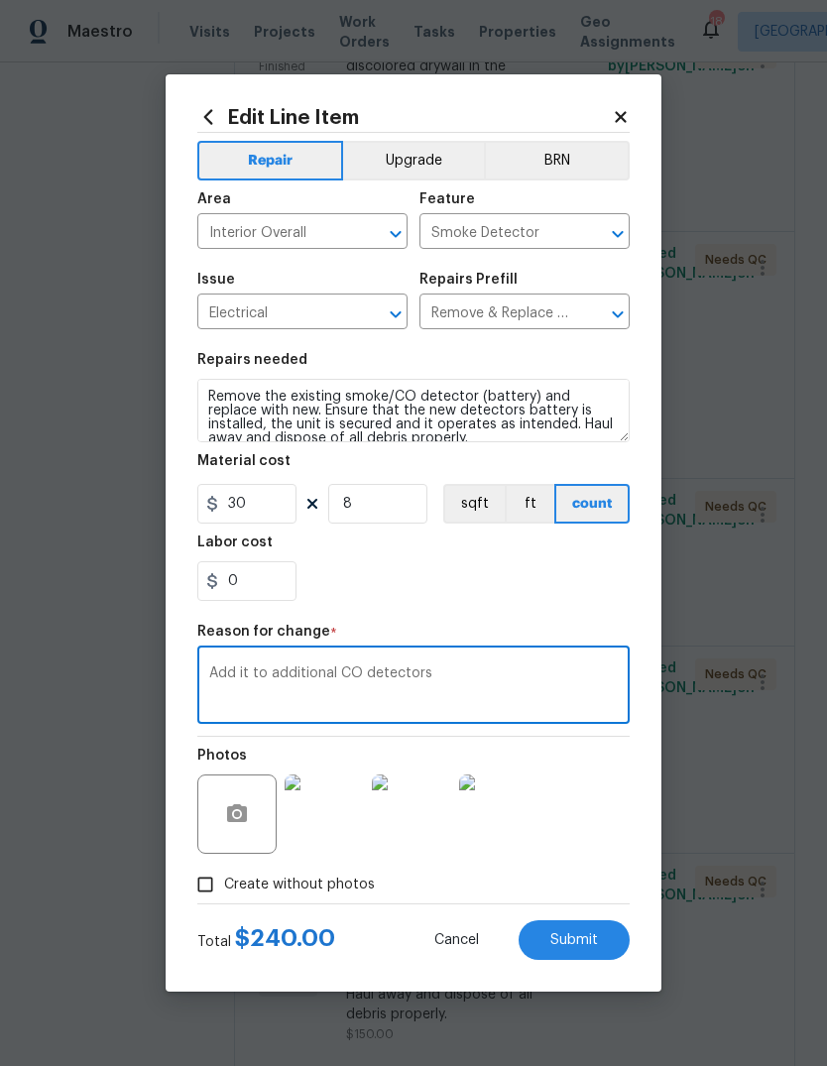
click at [479, 604] on section "Repairs needed Remove the existing smoke/CO detector (battery) and replace with…" at bounding box center [413, 477] width 432 height 272
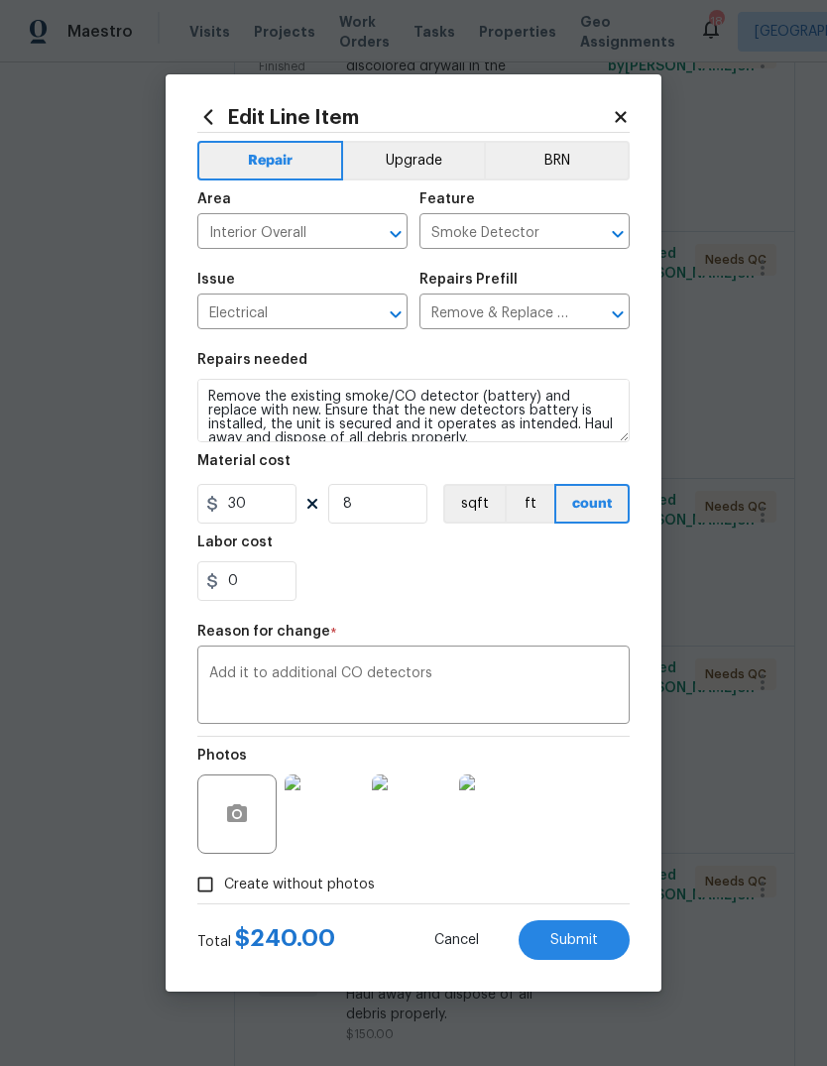
click at [266, 673] on textarea "Add it to additional CO detectors" at bounding box center [413, 687] width 408 height 42
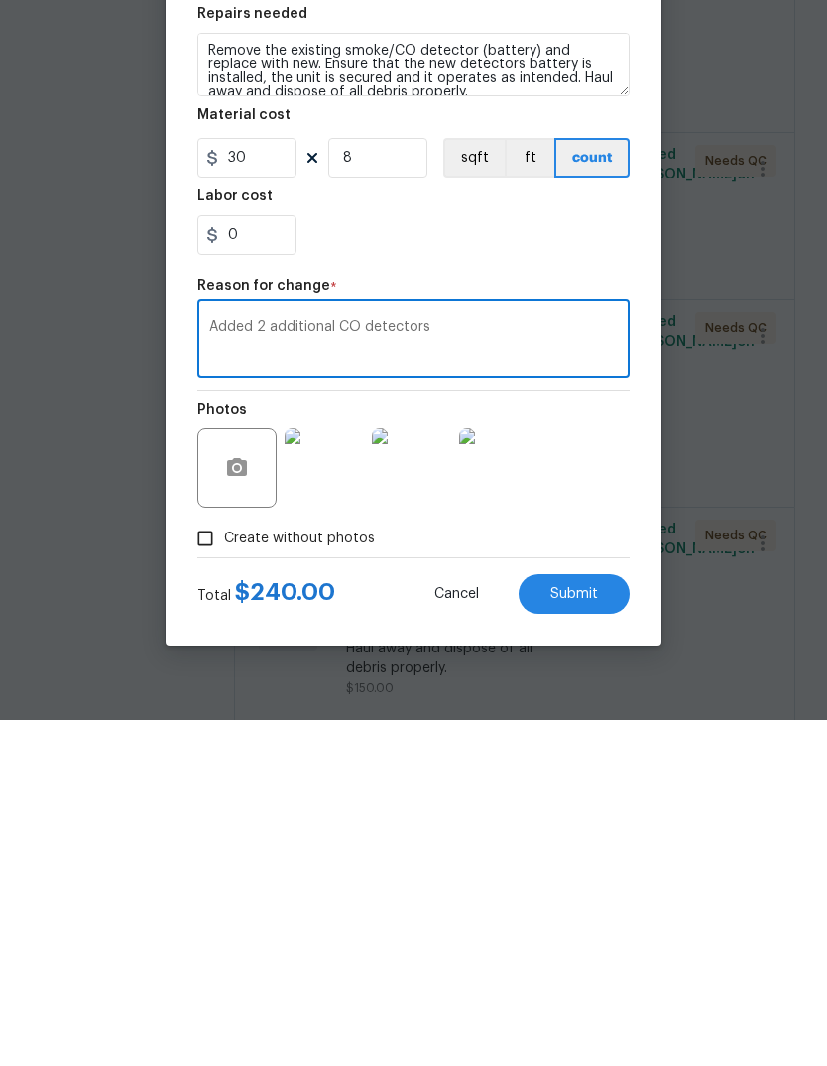
type textarea "Added 2 additional CO detectors"
click at [590, 933] on span "Submit" at bounding box center [574, 940] width 48 height 15
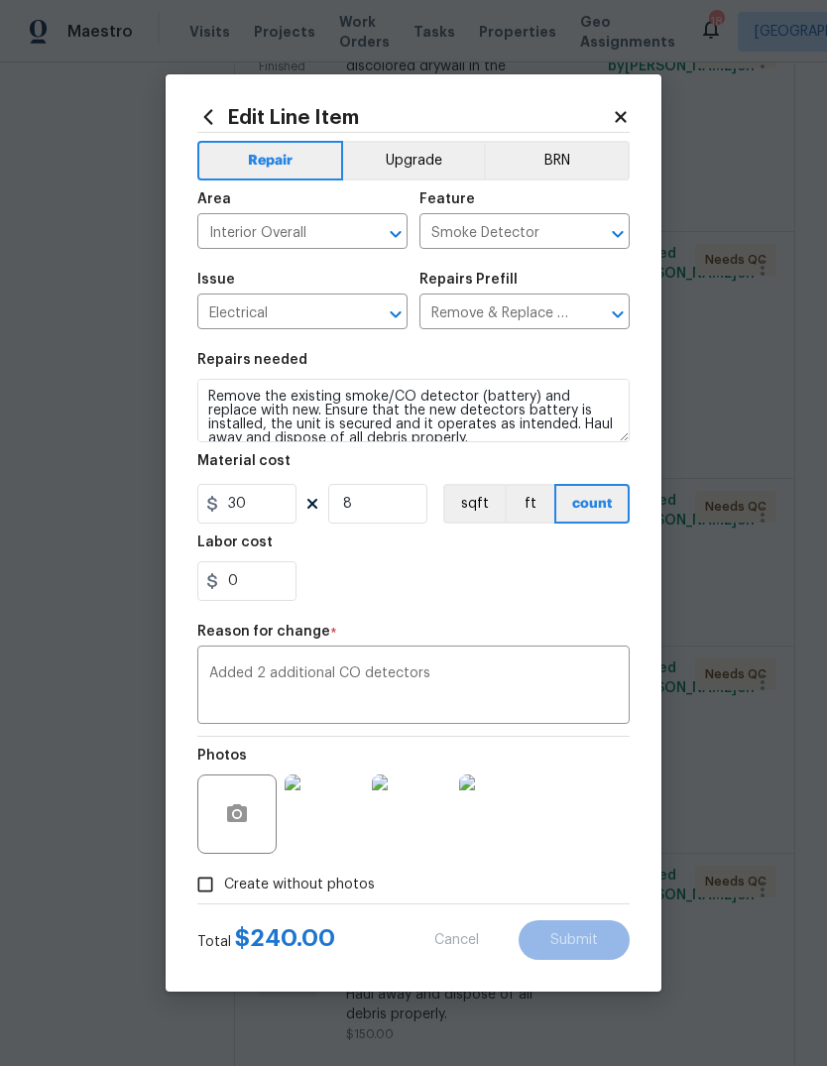
type input "5"
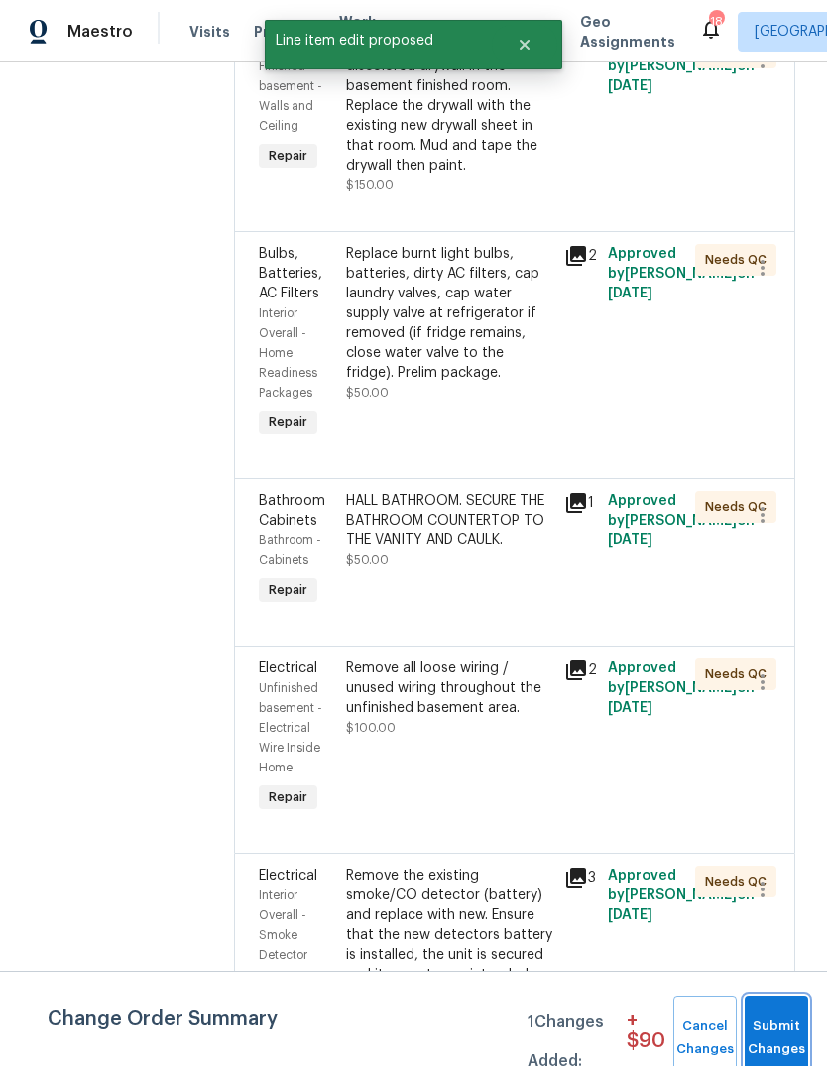
click at [777, 1030] on span "Submit Changes" at bounding box center [776, 1038] width 44 height 46
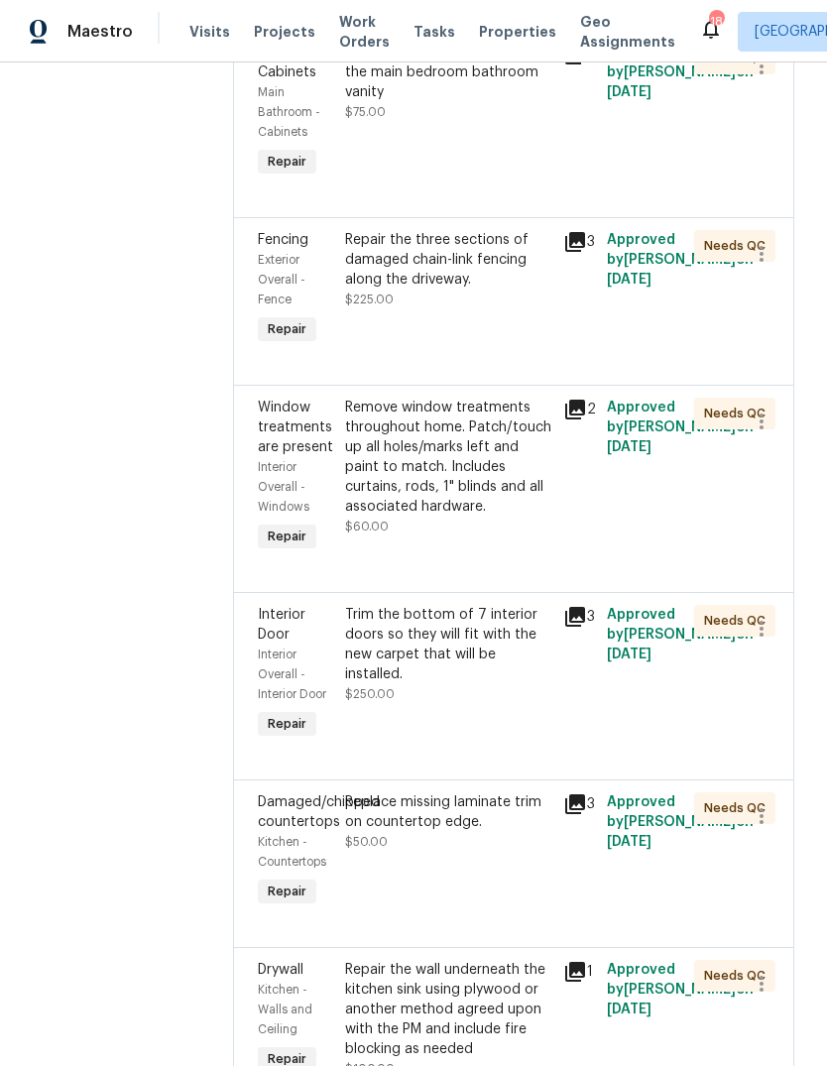
scroll to position [3293, 1]
click at [453, 309] on div "Repair the three sections of damaged chain-link fencing along the driveway. $22…" at bounding box center [448, 269] width 206 height 79
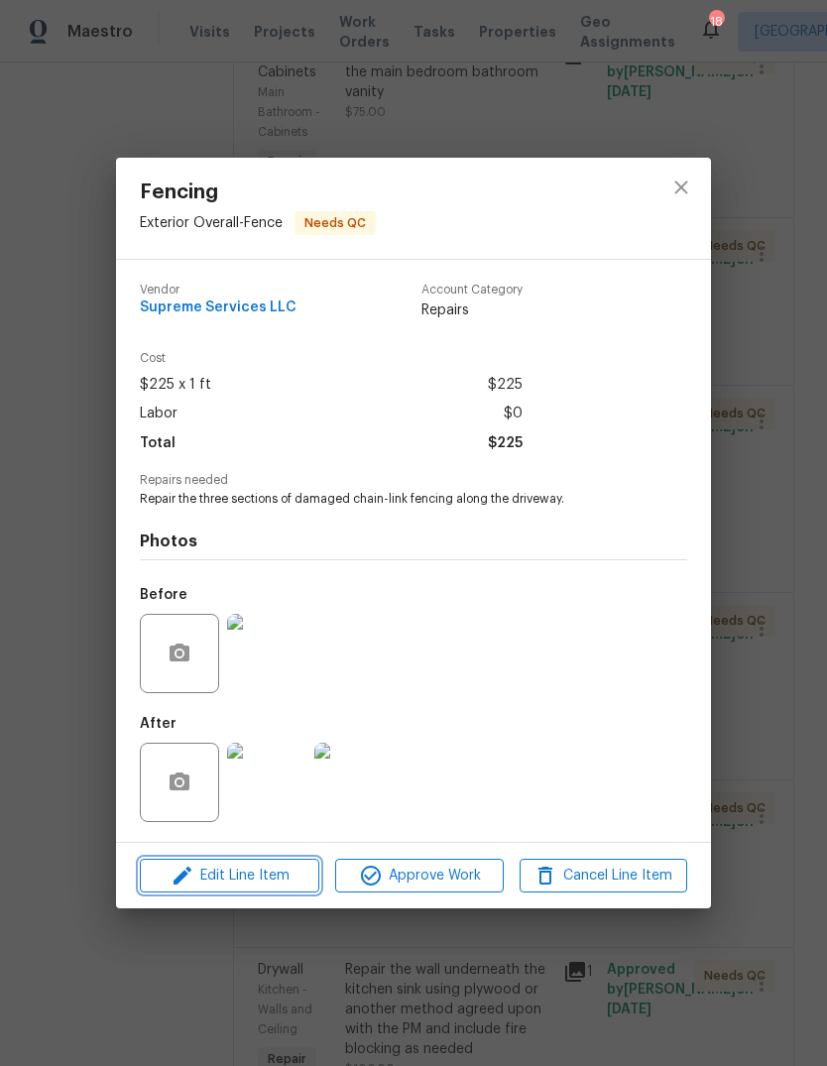
click at [276, 881] on span "Edit Line Item" at bounding box center [230, 875] width 168 height 25
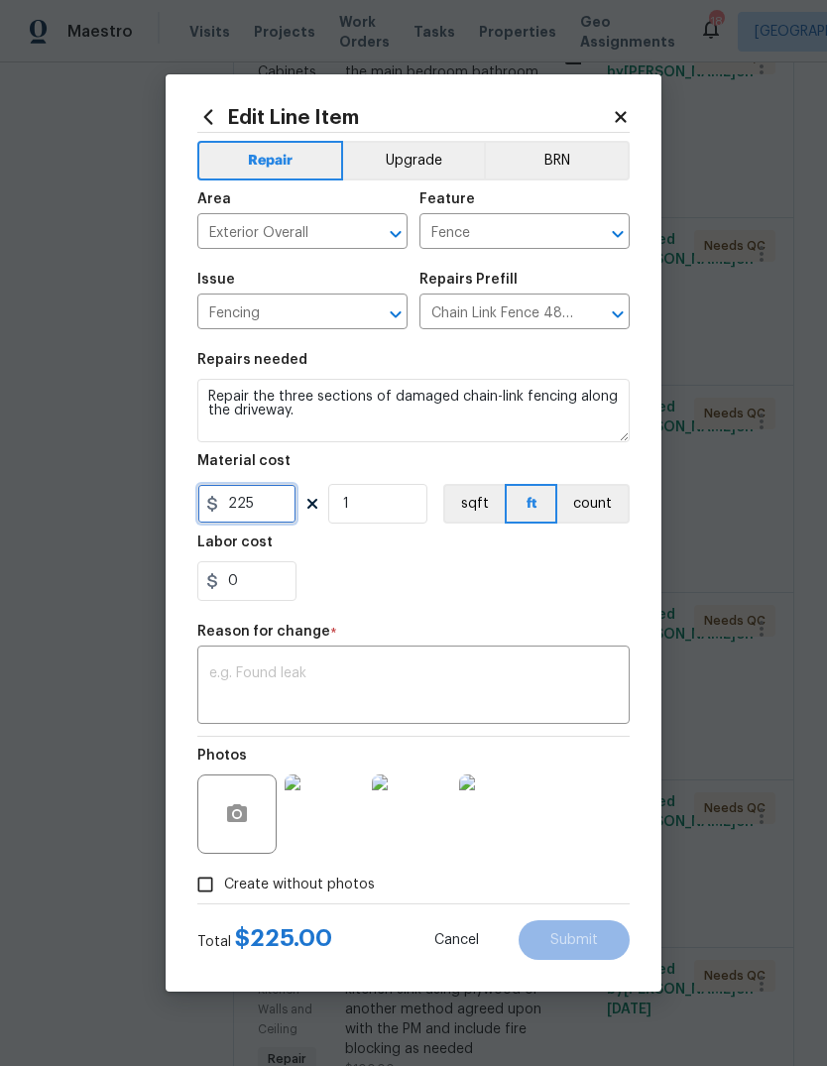
click at [292, 510] on input "225" at bounding box center [246, 504] width 99 height 40
type input "575"
click at [426, 670] on textarea at bounding box center [413, 687] width 408 height 42
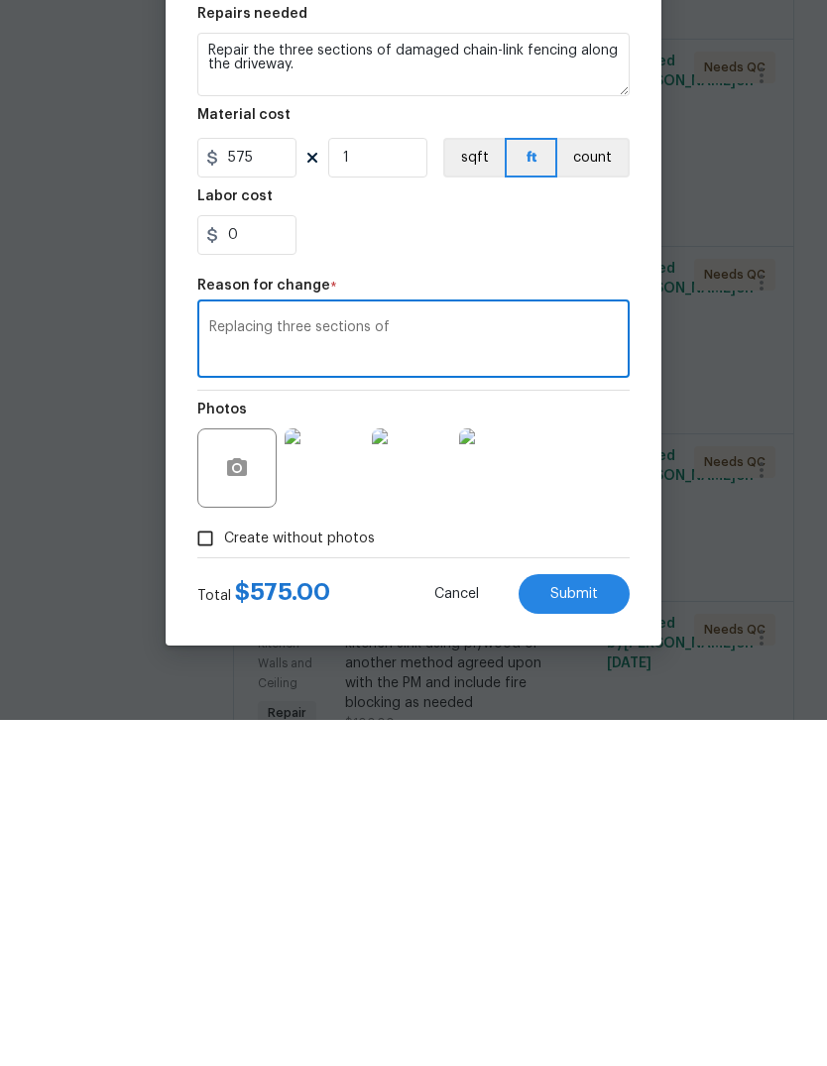
type textarea "Replacing three sections of"
click at [596, 933] on span "Submit" at bounding box center [574, 940] width 48 height 15
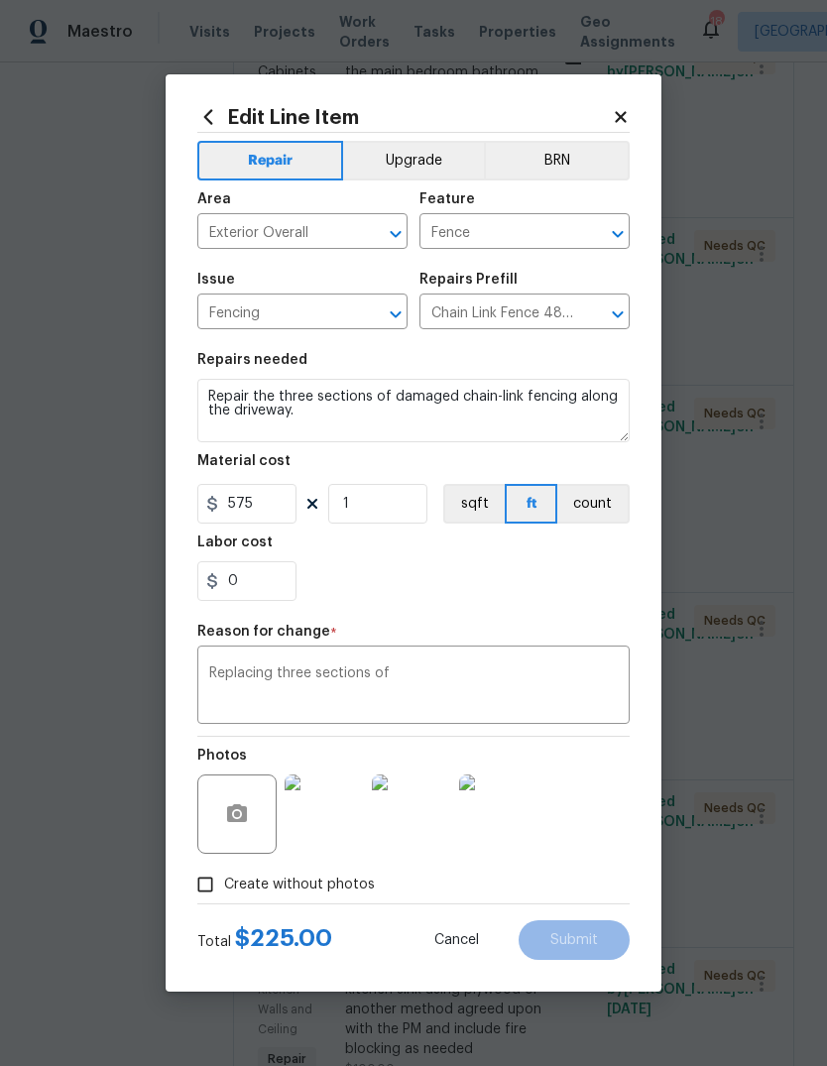
type input "225"
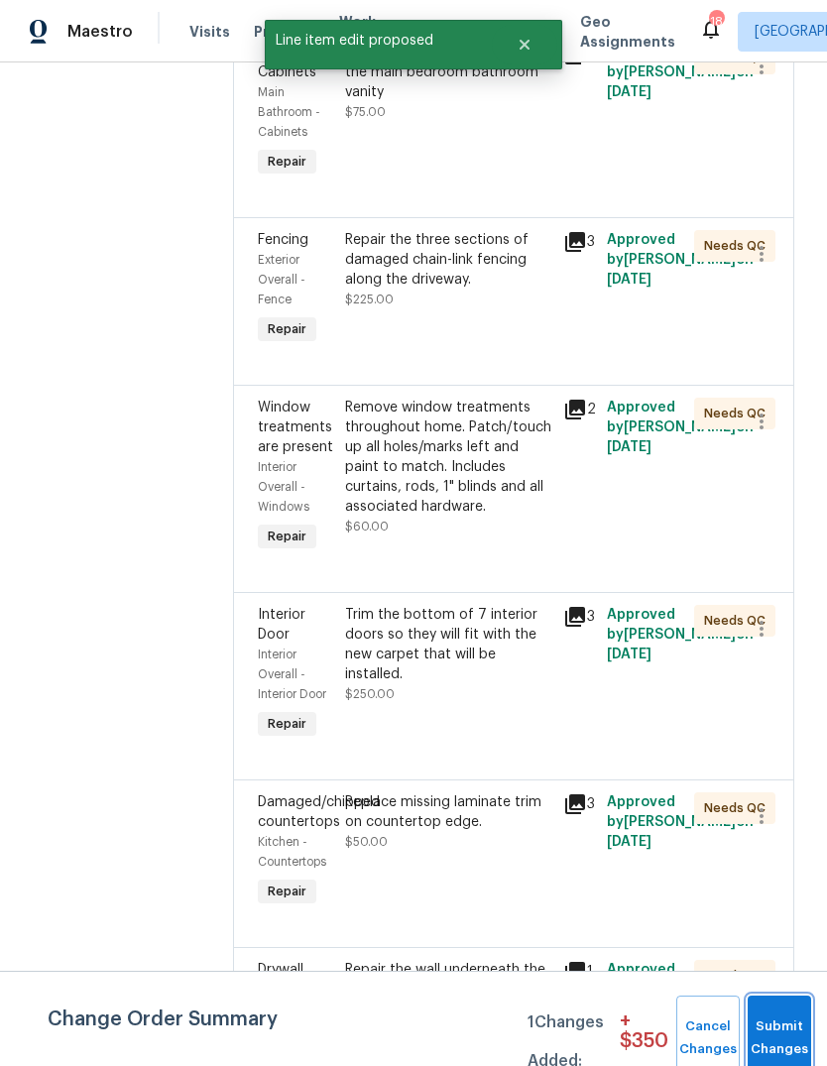
click at [781, 1028] on button "Submit Changes" at bounding box center [778, 1037] width 63 height 85
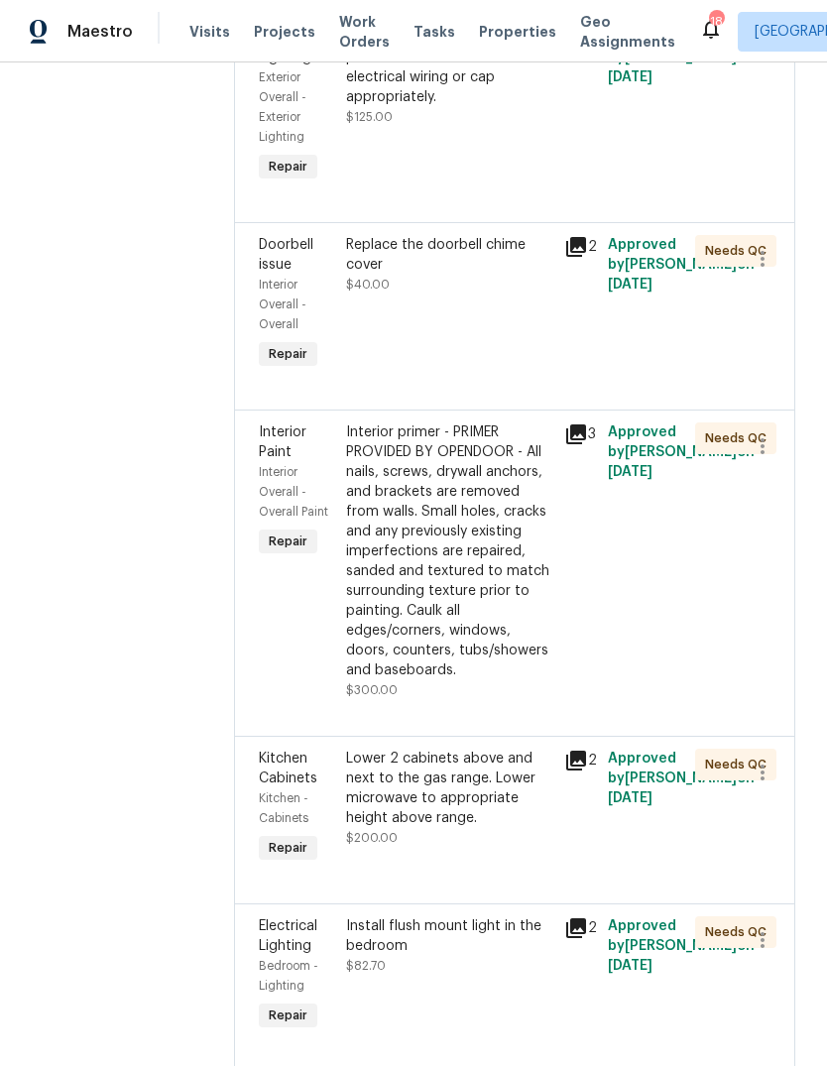
scroll to position [2373, 0]
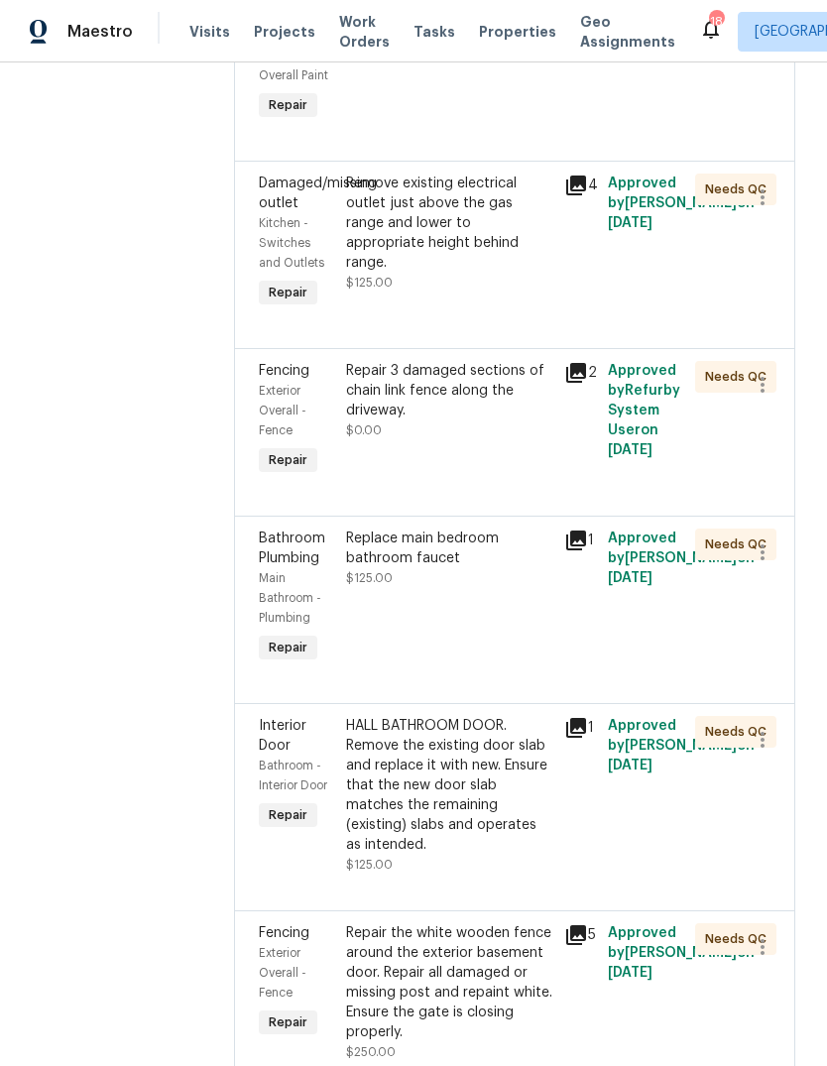
click at [461, 420] on div "Repair 3 damaged sections of chain link fence along the driveway." at bounding box center [449, 390] width 206 height 59
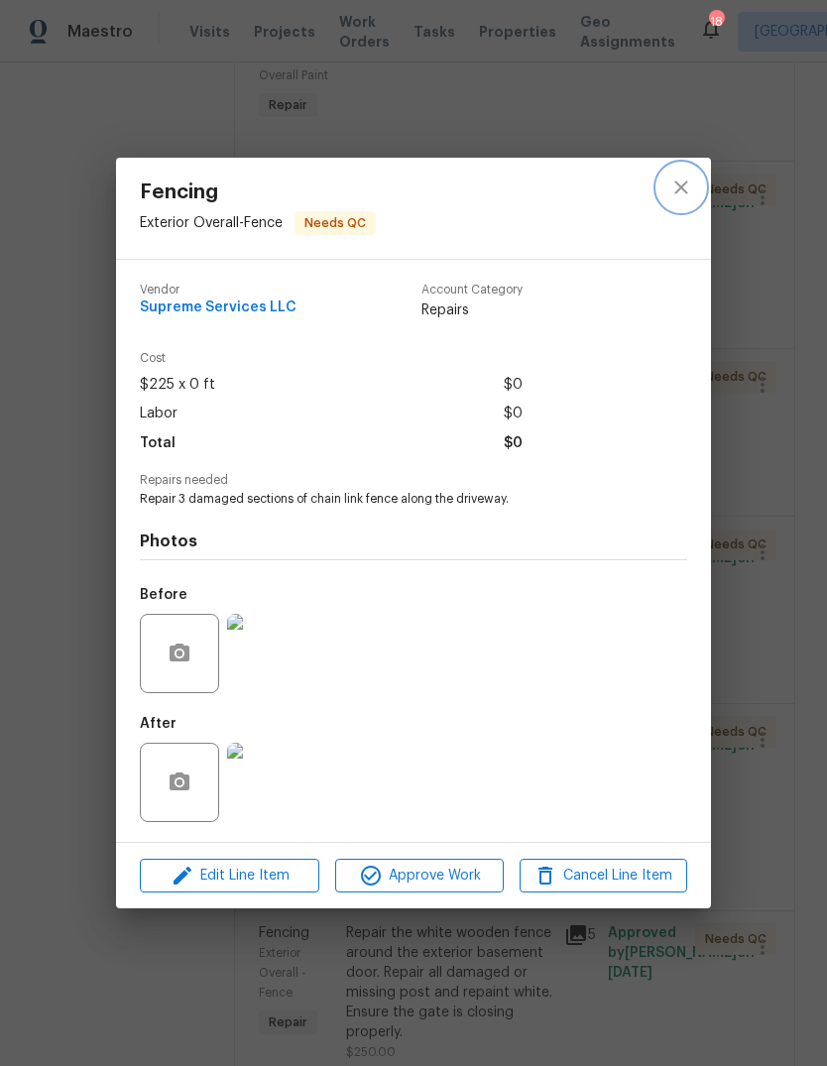
click at [684, 184] on icon "close" at bounding box center [681, 187] width 24 height 24
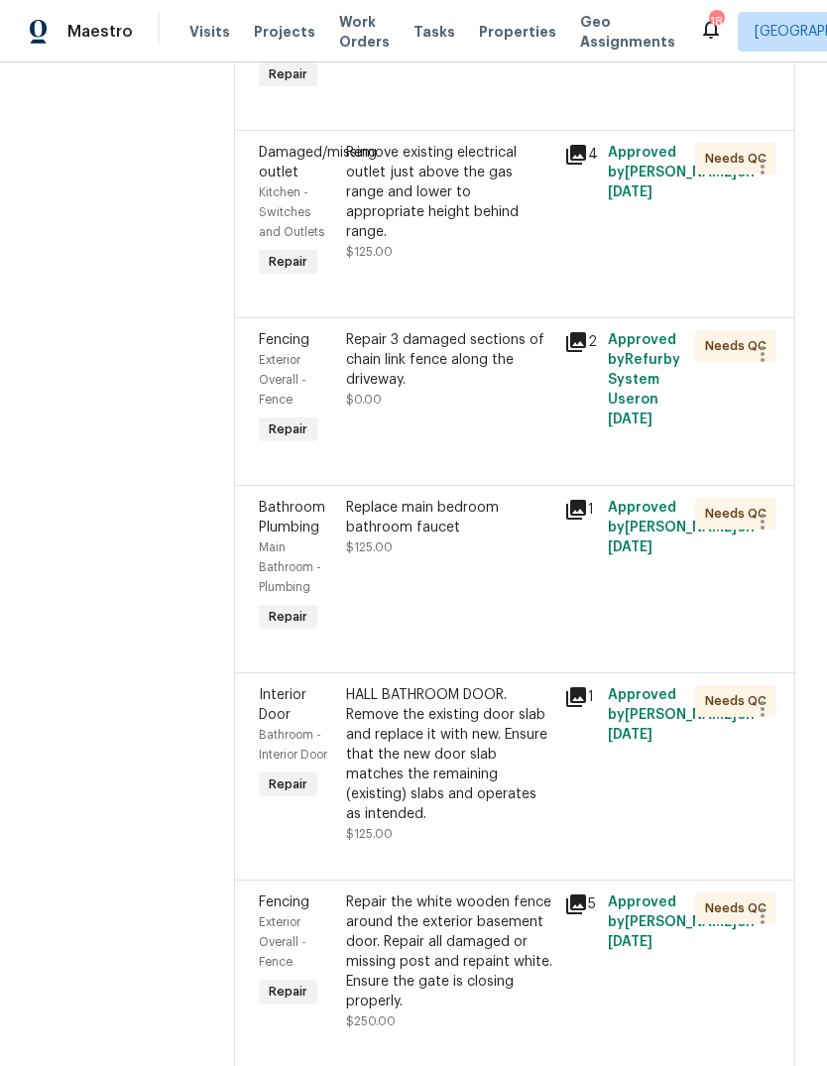
scroll to position [5309, -2]
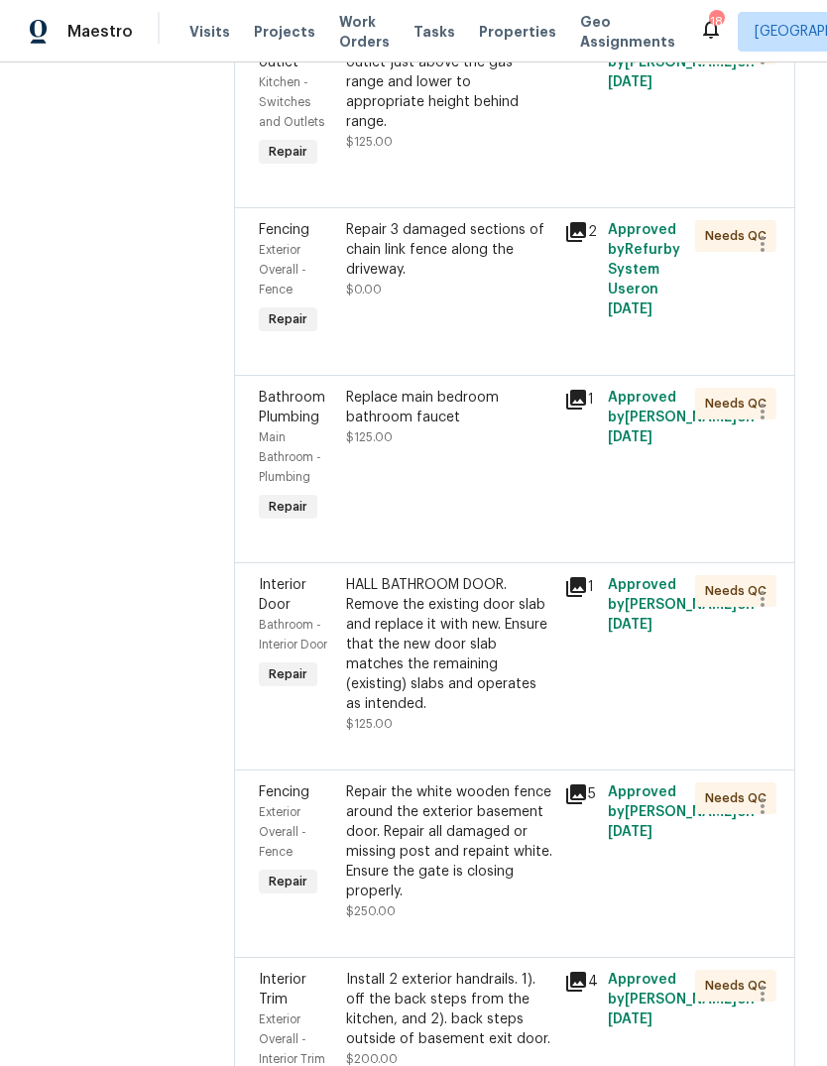
click at [442, 280] on div "Repair 3 damaged sections of chain link fence along the driveway." at bounding box center [449, 249] width 206 height 59
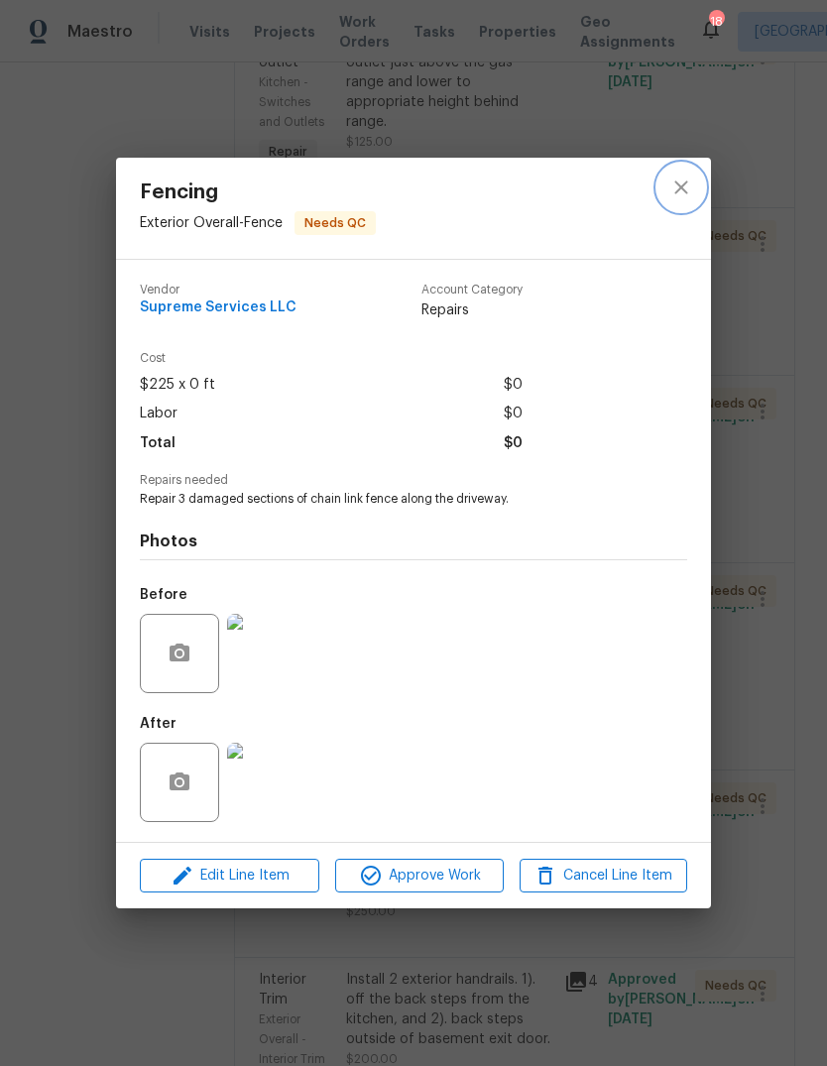
click at [681, 182] on icon "close" at bounding box center [681, 187] width 24 height 24
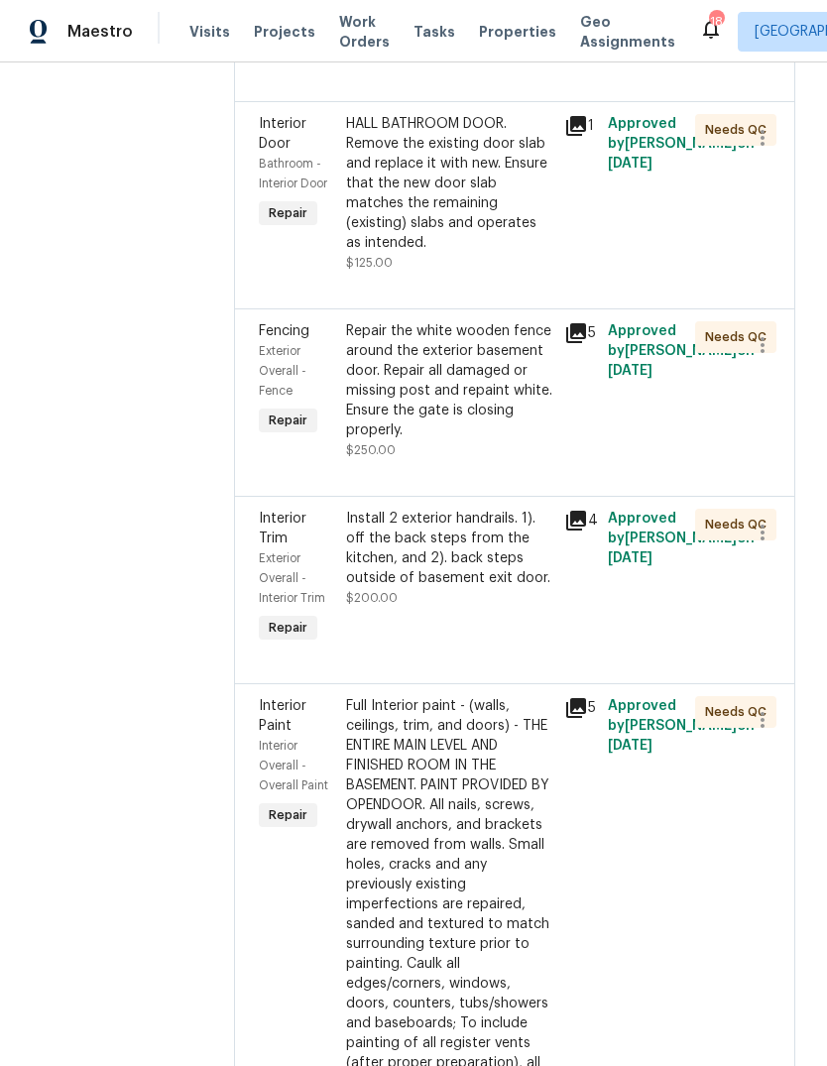
click at [455, 440] on div "Repair the white wooden fence around the exterior basement door. Repair all dam…" at bounding box center [449, 380] width 206 height 119
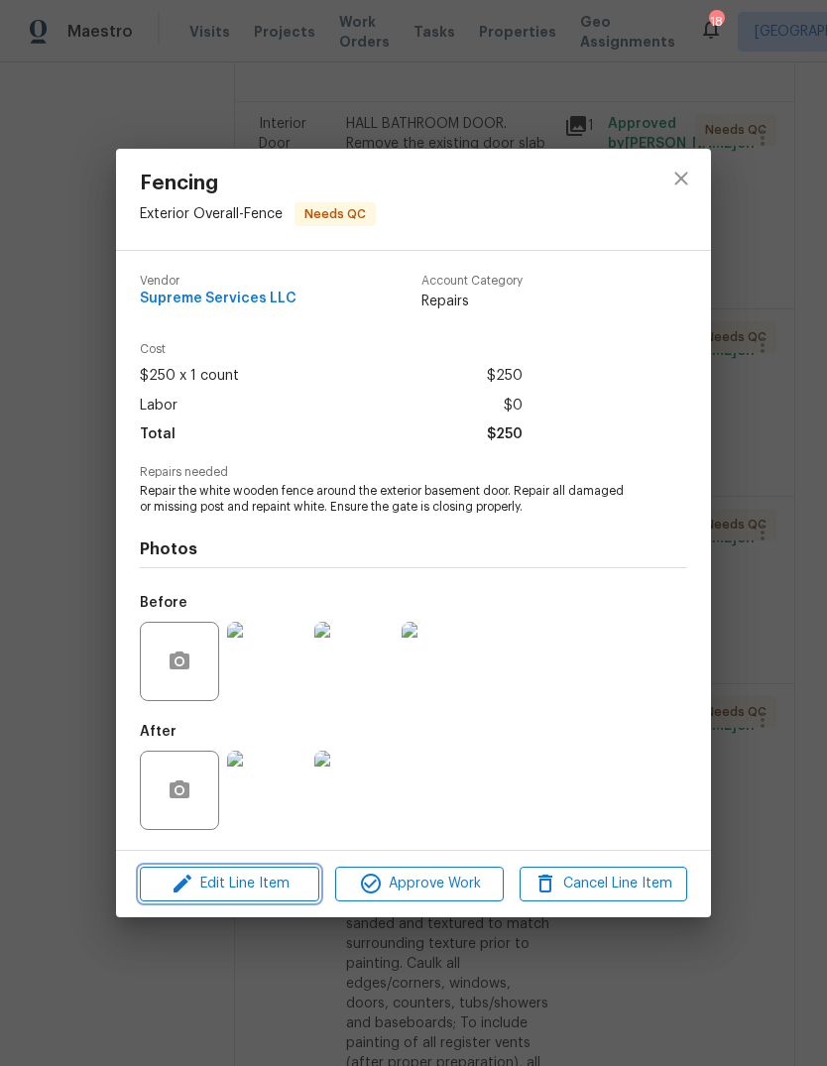
click at [283, 889] on span "Edit Line Item" at bounding box center [230, 883] width 168 height 25
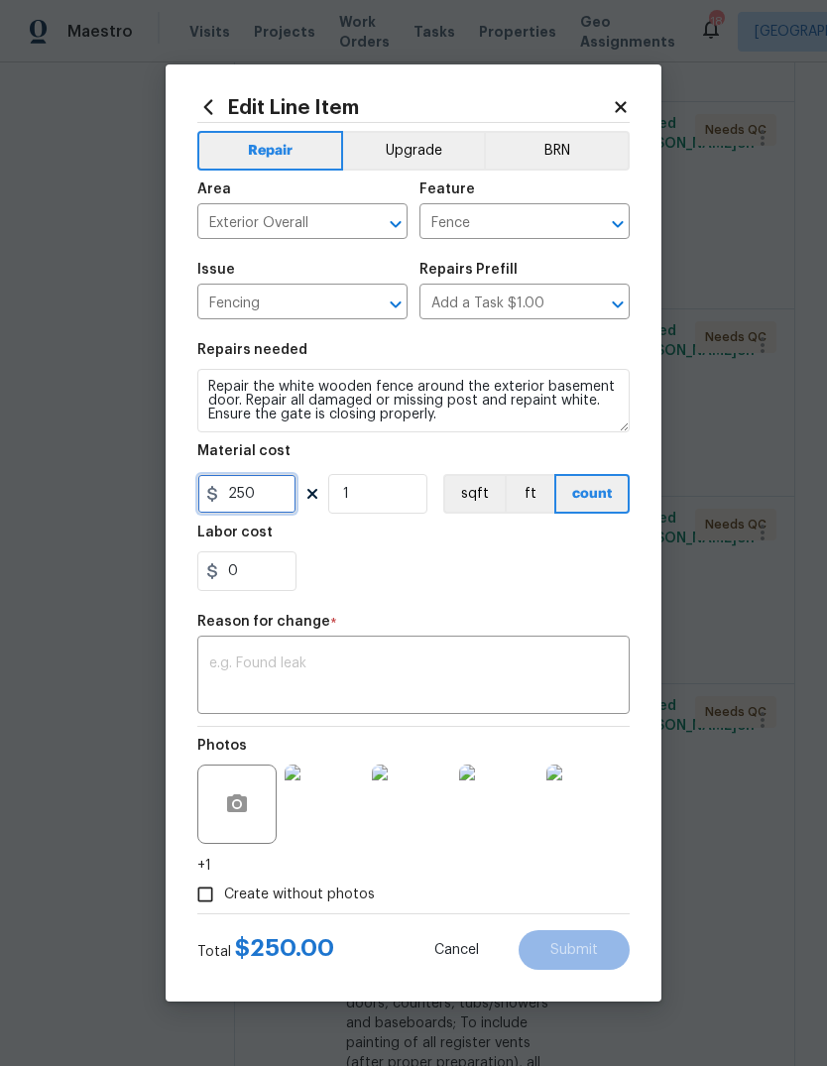
click at [291, 493] on input "250" at bounding box center [246, 494] width 99 height 40
type input "450"
click at [517, 590] on div "0" at bounding box center [413, 571] width 432 height 40
click at [375, 684] on textarea at bounding box center [413, 677] width 408 height 42
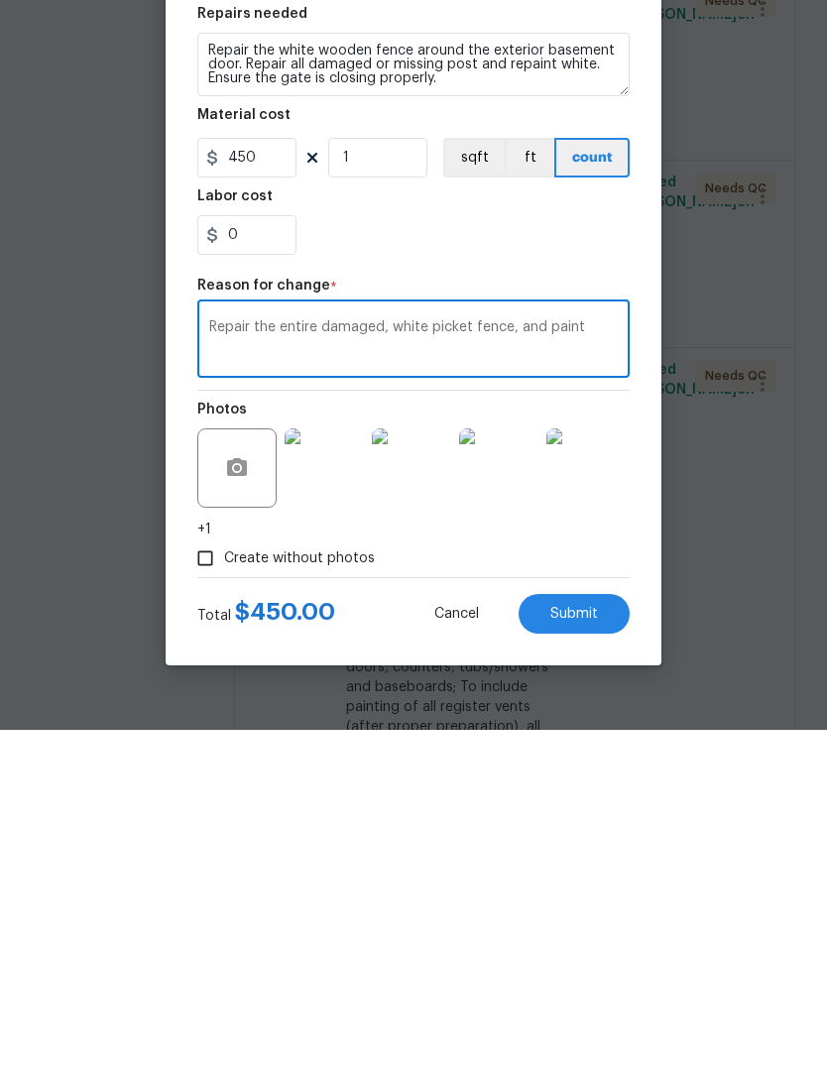
click at [526, 656] on textarea "Repair the entire damaged, white picket fence, and paint" at bounding box center [413, 677] width 408 height 42
click at [389, 656] on textarea "Repair the entire damaged, white picket fence and paint" at bounding box center [413, 677] width 408 height 42
click at [385, 656] on textarea "Repair the entire damaged, white picket fence and paint" at bounding box center [413, 677] width 408 height 42
type textarea "Repair the entire damaged white picket fence and paint"
click at [596, 943] on span "Submit" at bounding box center [574, 950] width 48 height 15
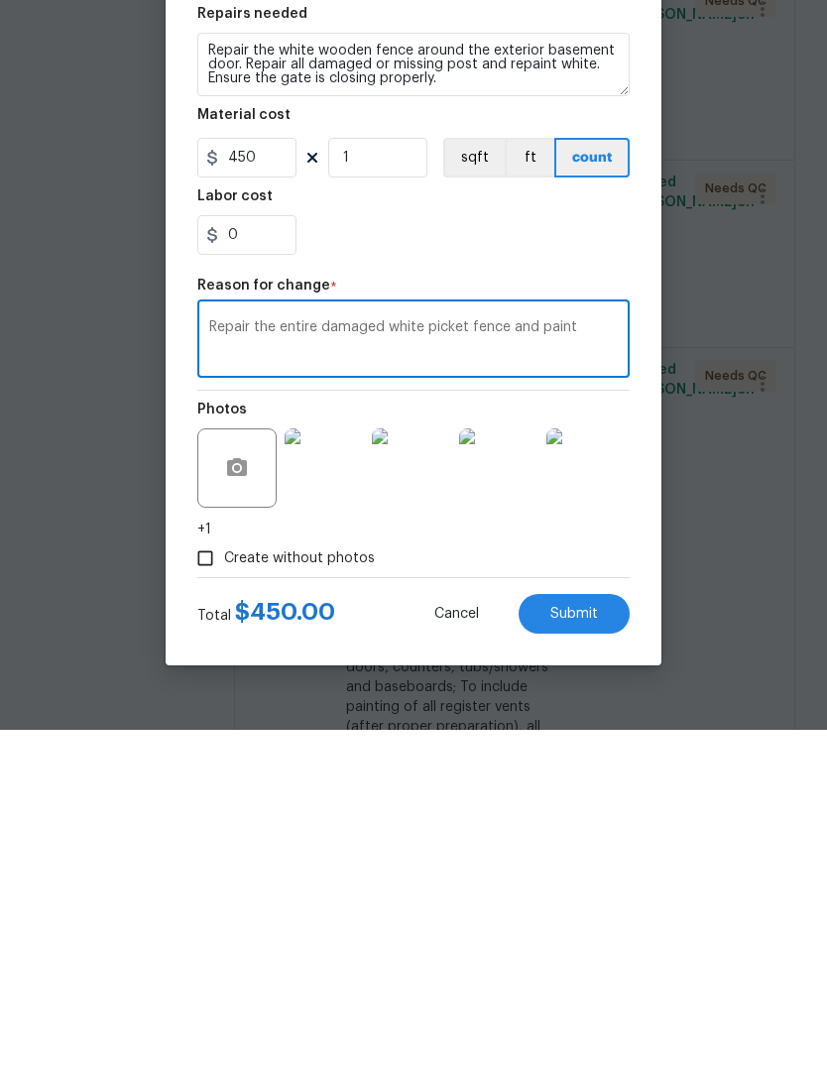
scroll to position [74, 0]
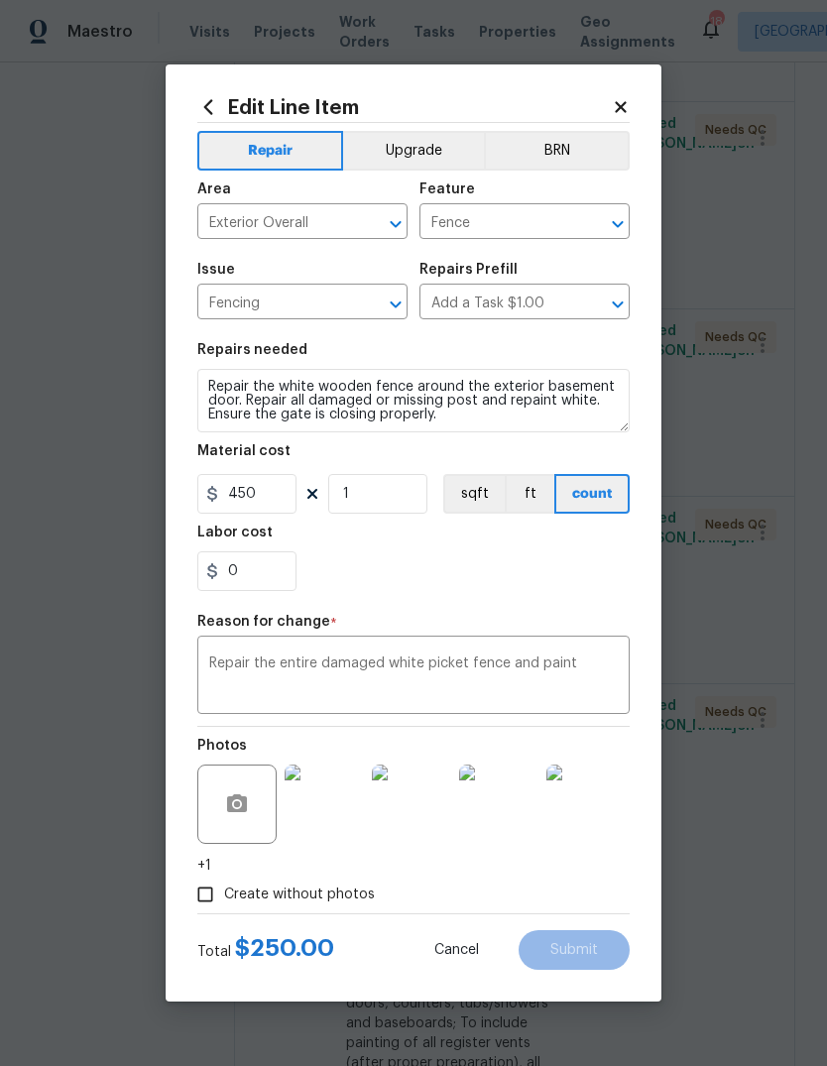
type input "250"
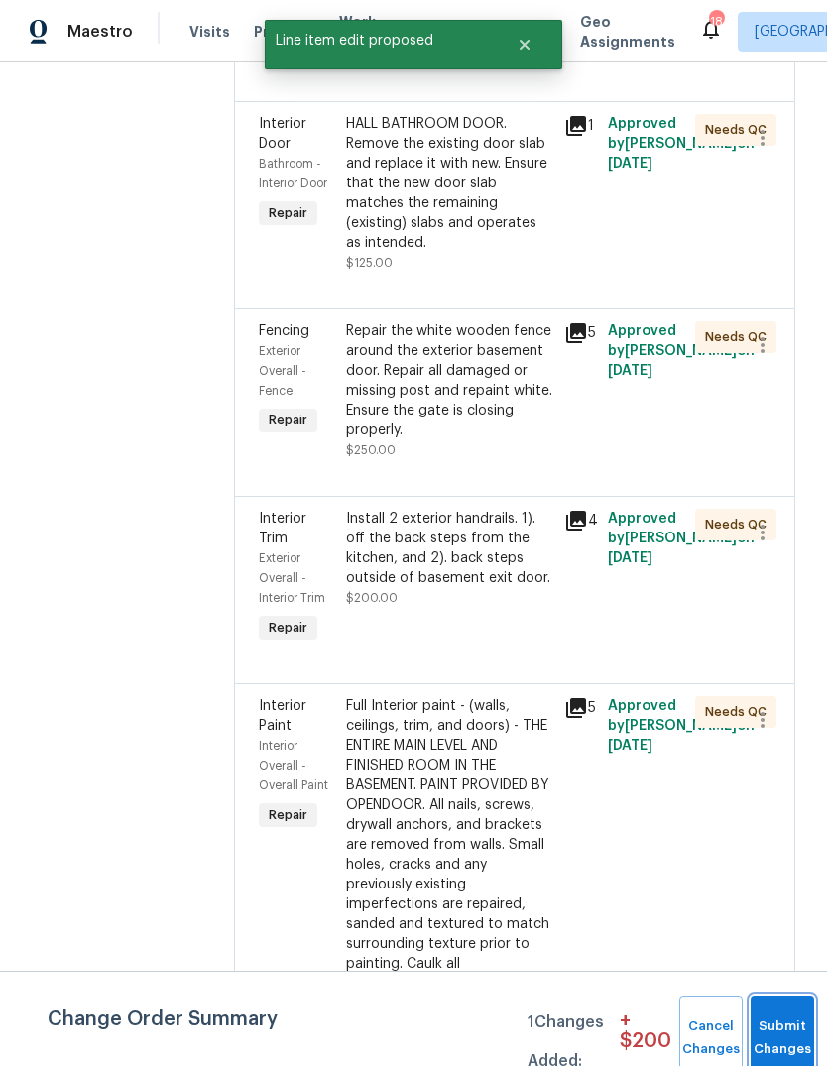
click at [764, 1039] on span "Submit Changes" at bounding box center [782, 1038] width 44 height 46
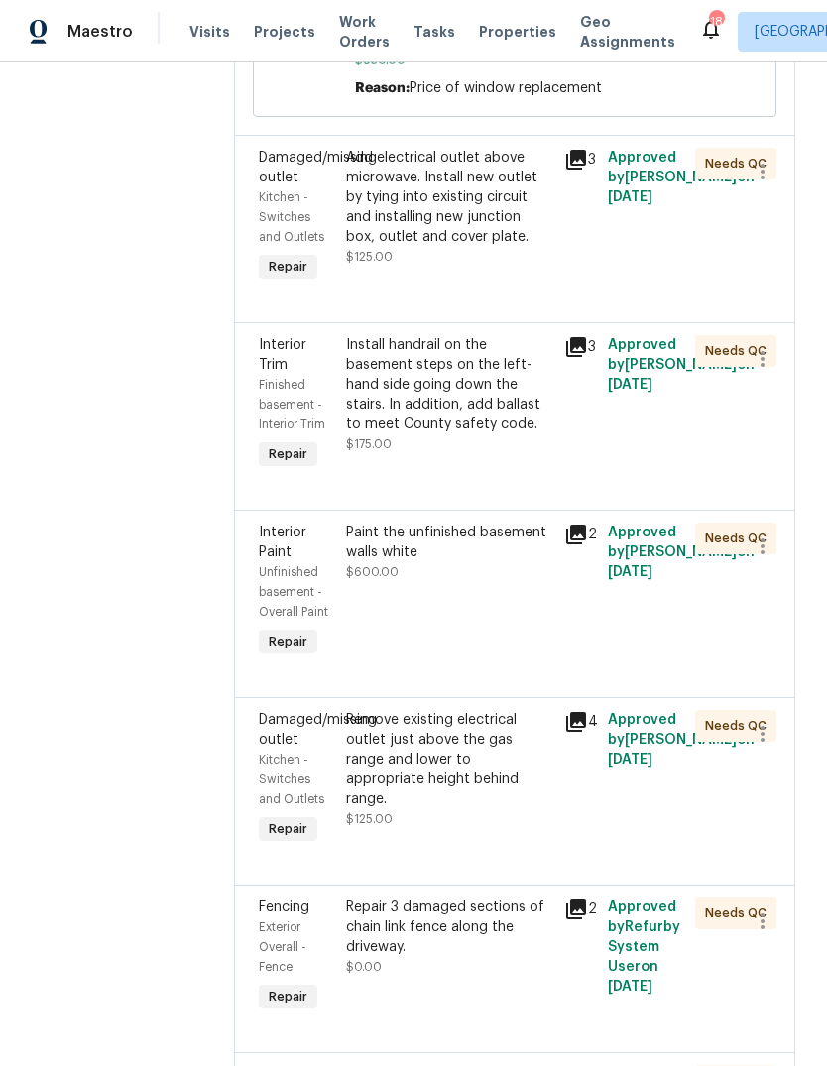
scroll to position [5031, 0]
click at [487, 433] on div "Install handrail on the basement steps on the left-hand side going down the sta…" at bounding box center [449, 383] width 206 height 99
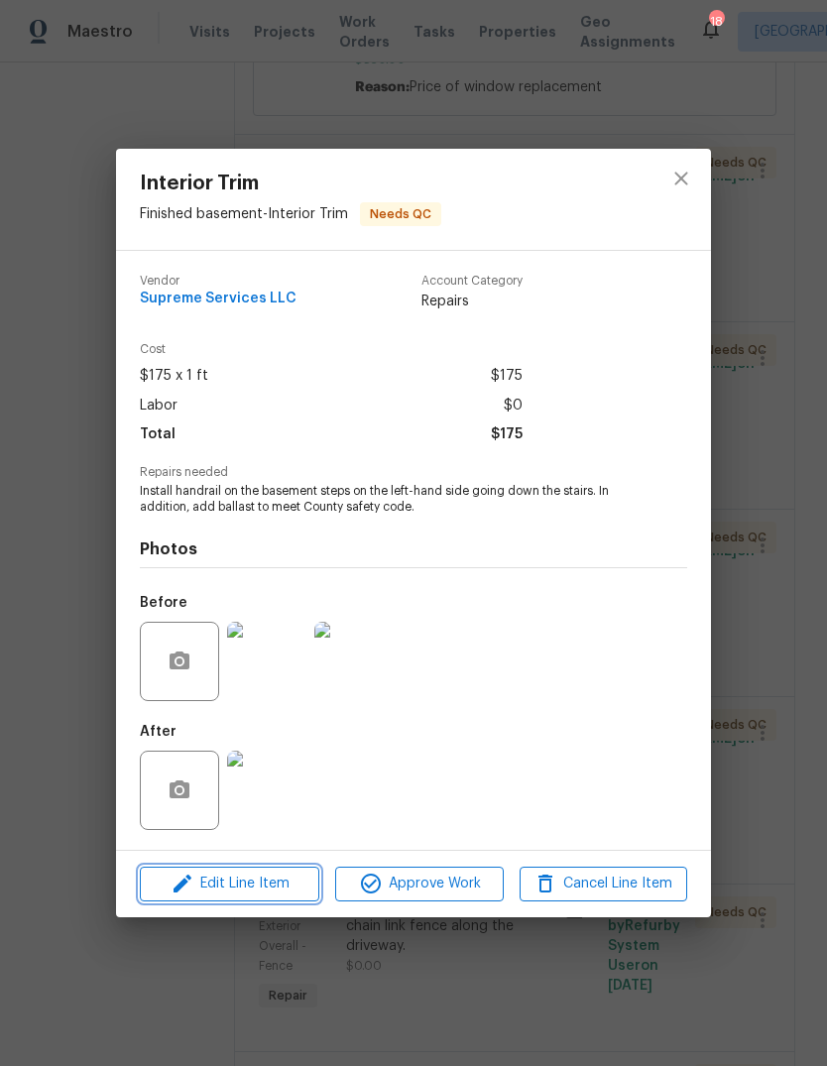
click at [286, 893] on span "Edit Line Item" at bounding box center [230, 883] width 168 height 25
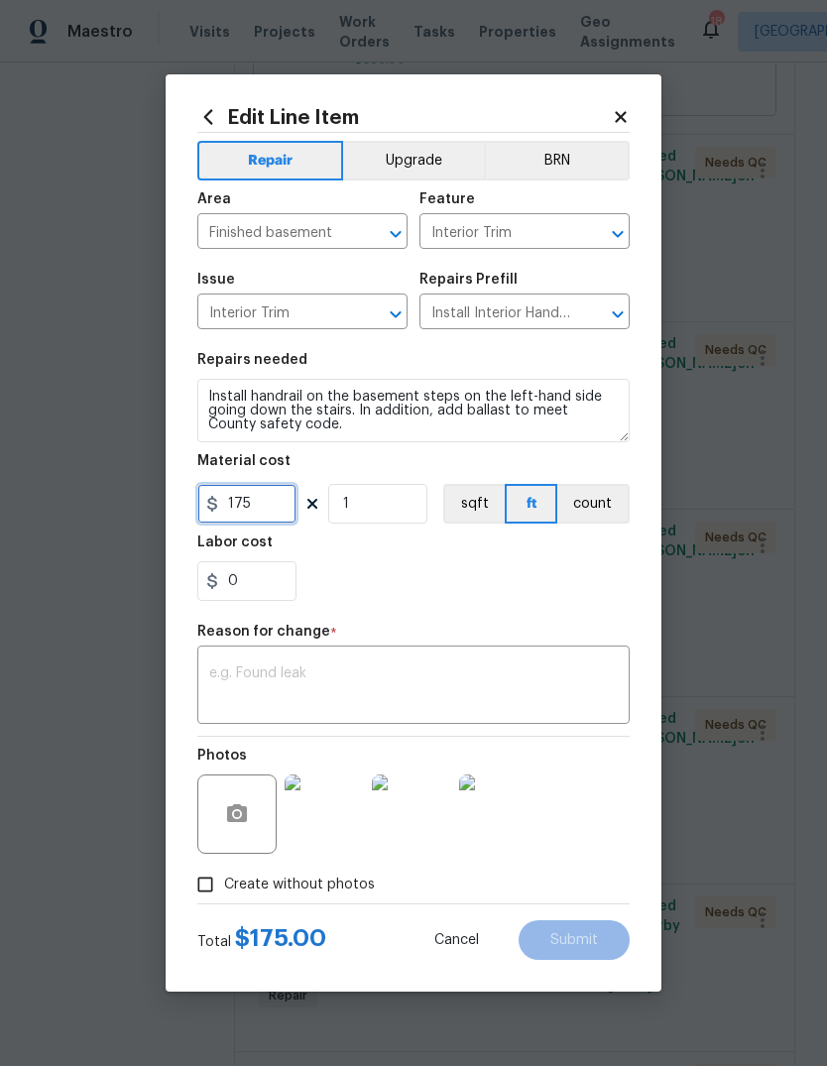
click at [289, 509] on input "175" at bounding box center [246, 504] width 99 height 40
click at [514, 586] on div "0" at bounding box center [413, 581] width 432 height 40
type input "400"
click at [393, 704] on textarea at bounding box center [413, 687] width 408 height 42
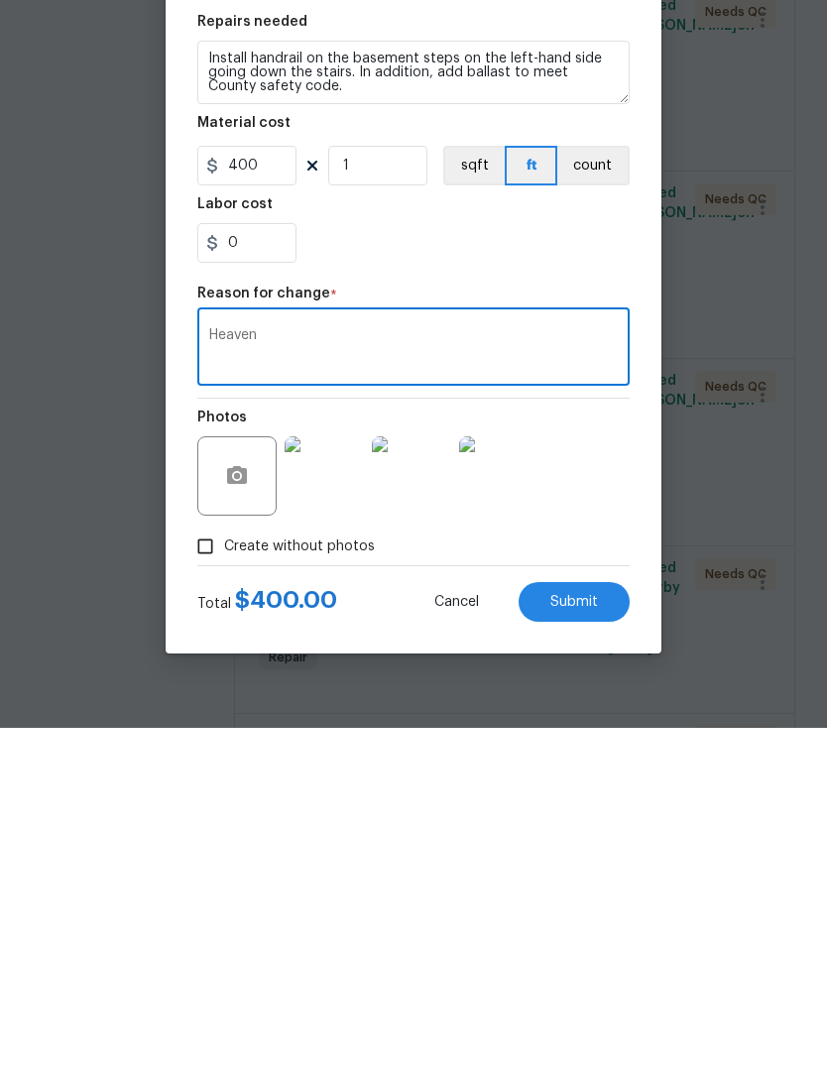
type textarea "Heaven0"
type textarea "New handrail and cattleguard down basement steps"
click at [592, 920] on button "Submit" at bounding box center [573, 940] width 111 height 40
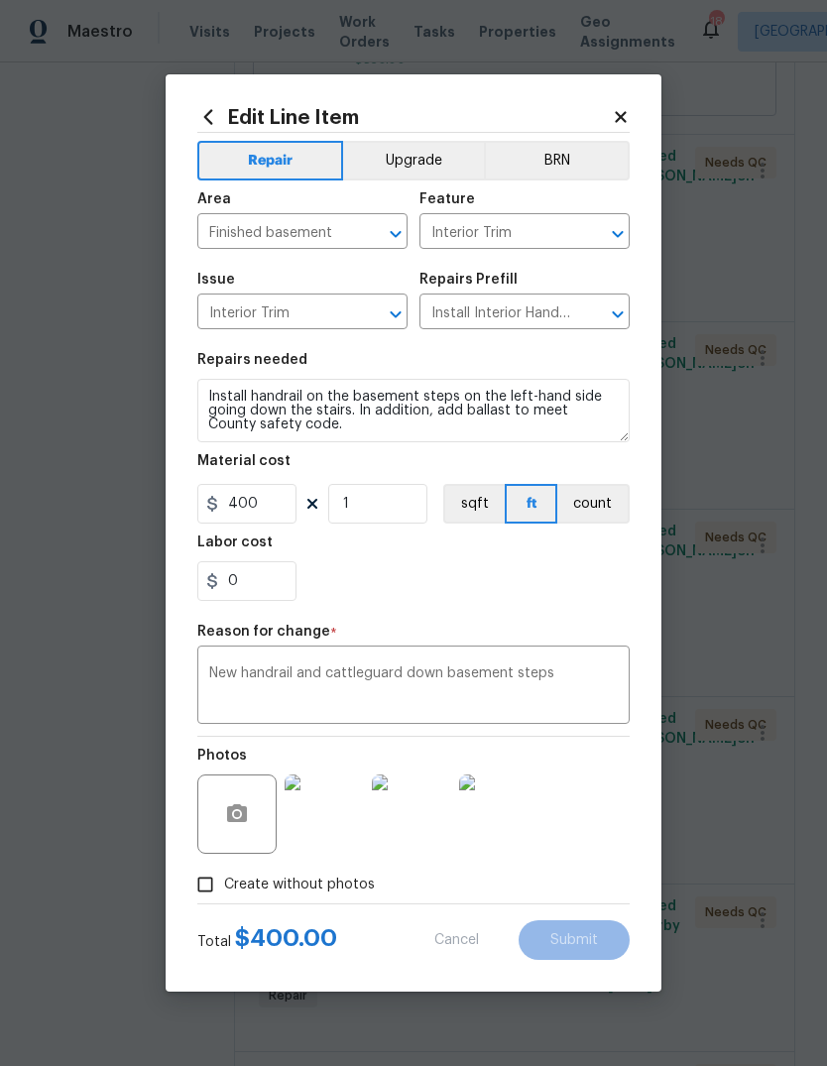
type input "175"
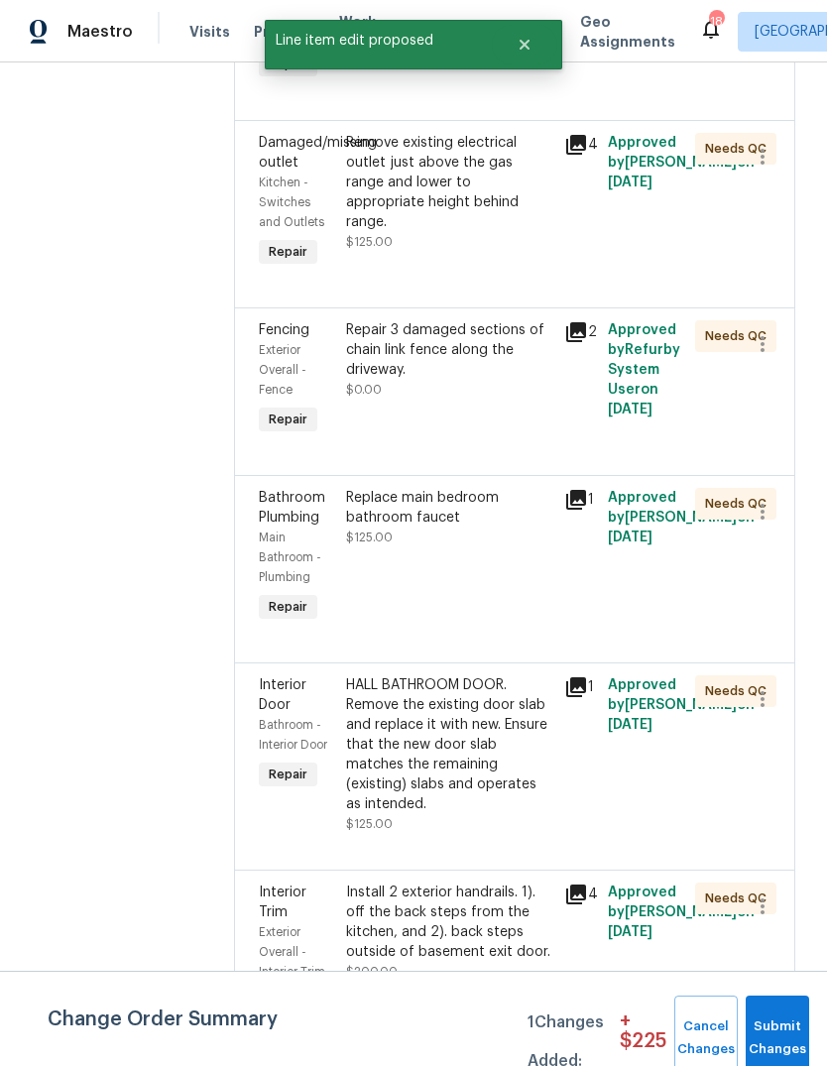
scroll to position [5607, 0]
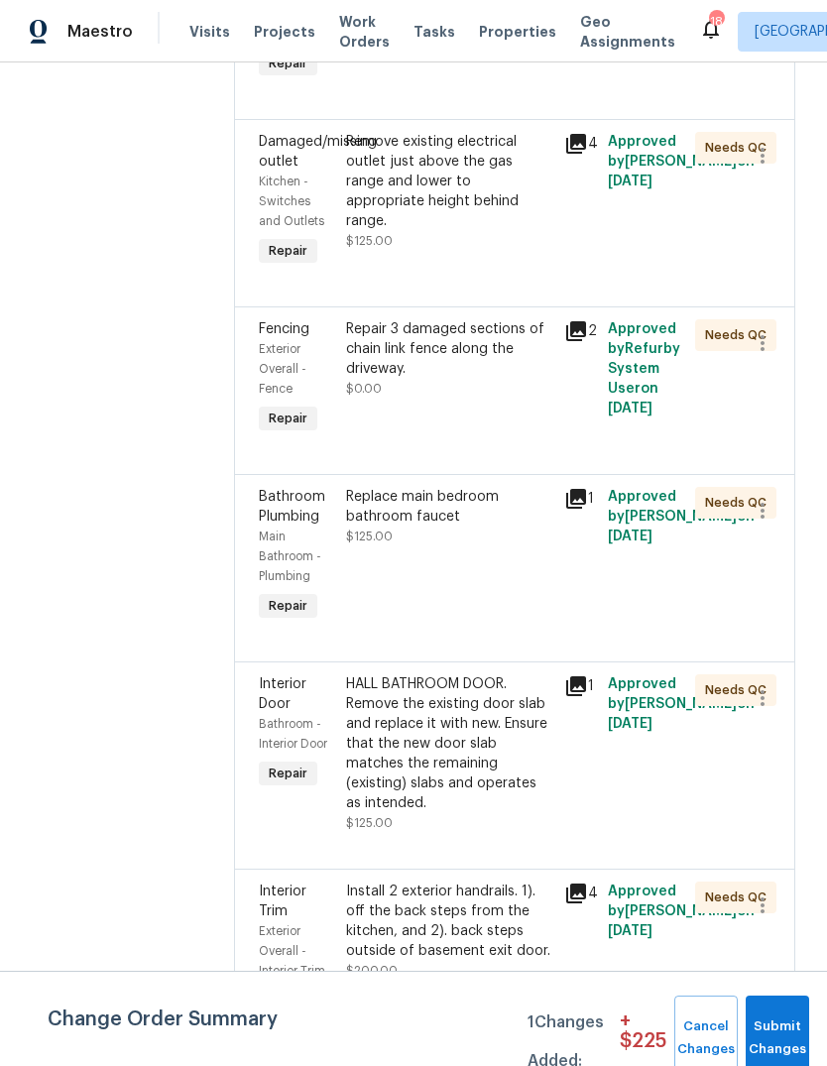
click at [468, 546] on div "Replace main bedroom bathroom faucet $125.00" at bounding box center [449, 516] width 206 height 59
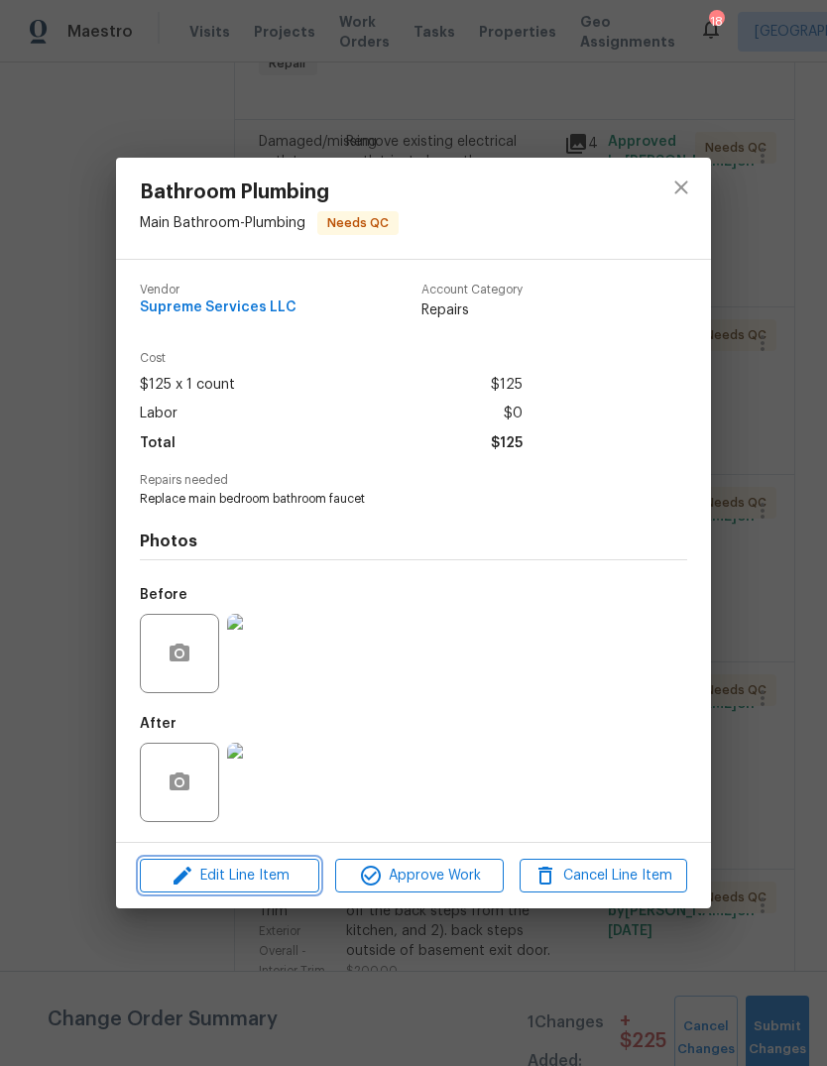
click at [282, 893] on button "Edit Line Item" at bounding box center [229, 875] width 179 height 35
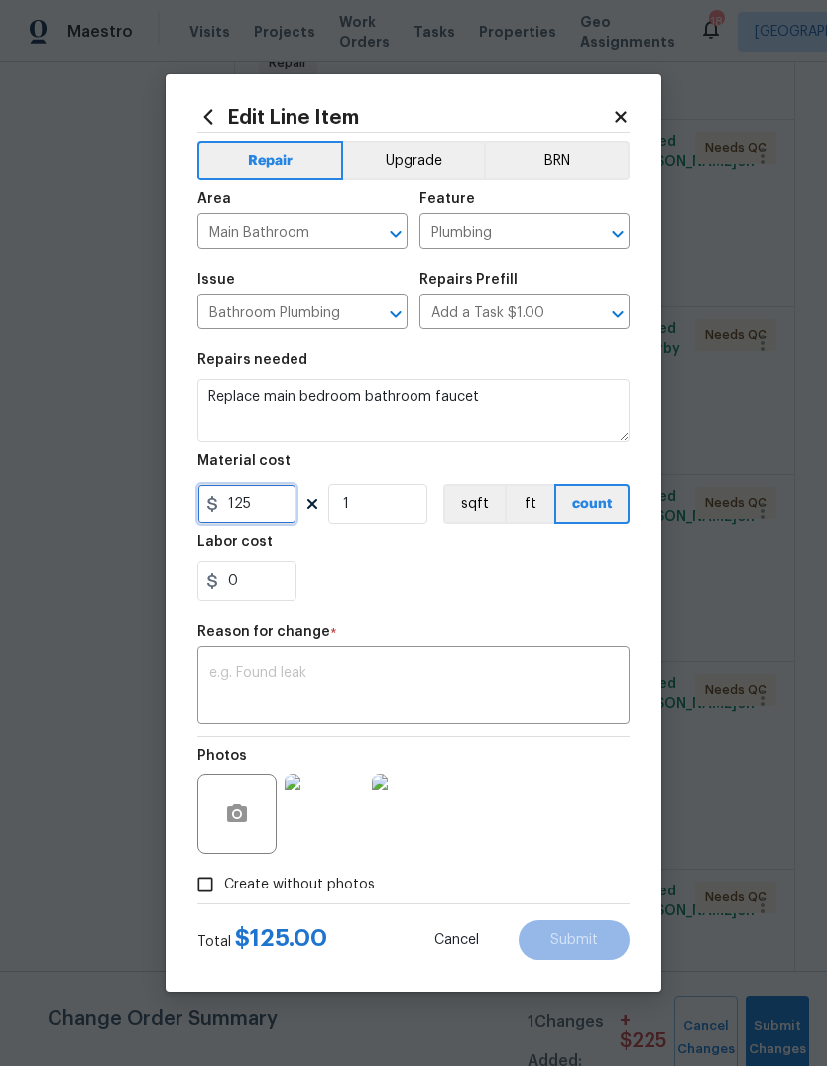
click at [278, 509] on input "125" at bounding box center [246, 504] width 99 height 40
click at [553, 587] on div "0" at bounding box center [413, 581] width 432 height 40
type input "200"
click at [392, 698] on textarea at bounding box center [413, 687] width 408 height 42
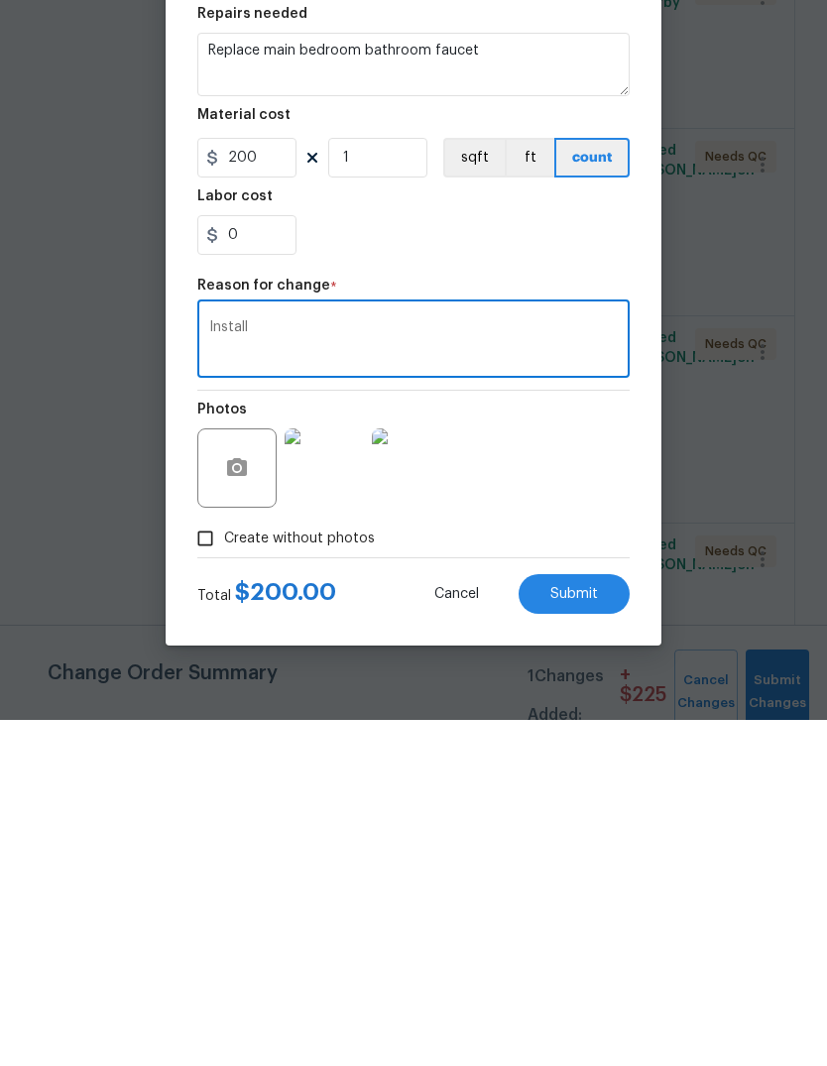
type textarea "Installation"
type textarea "New bath faucet and installation"
click at [602, 920] on button "Submit" at bounding box center [573, 940] width 111 height 40
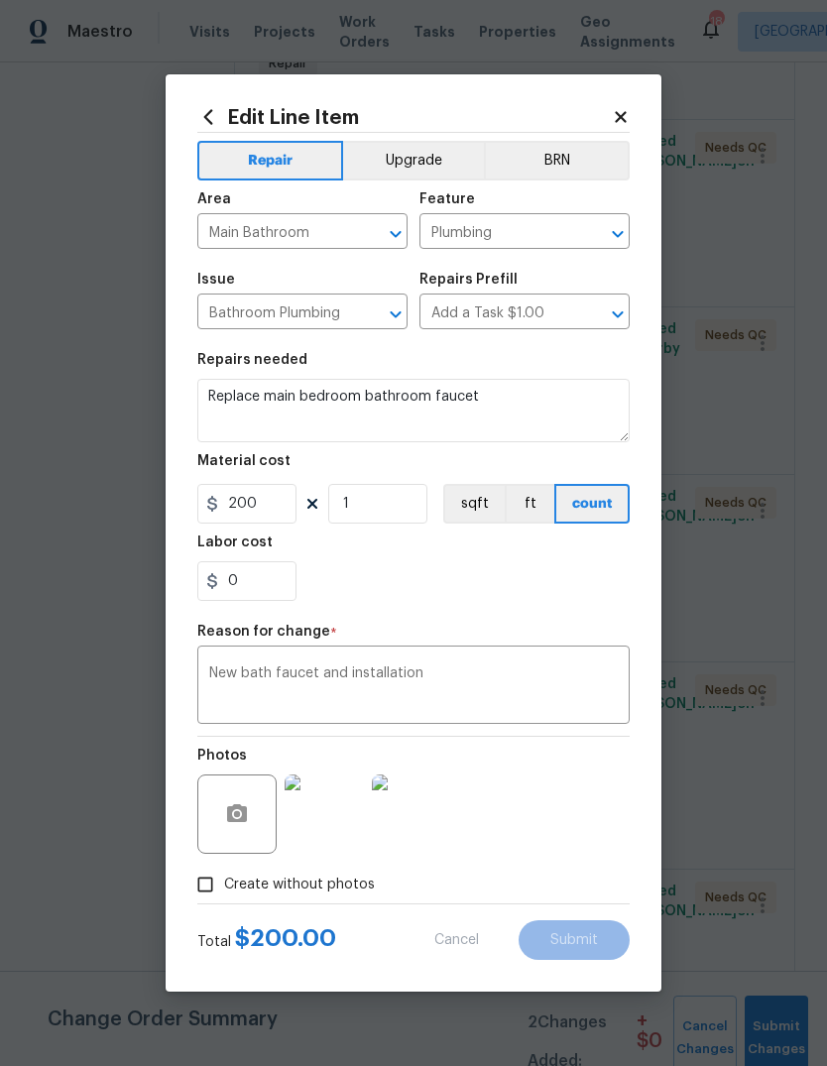
type input "125"
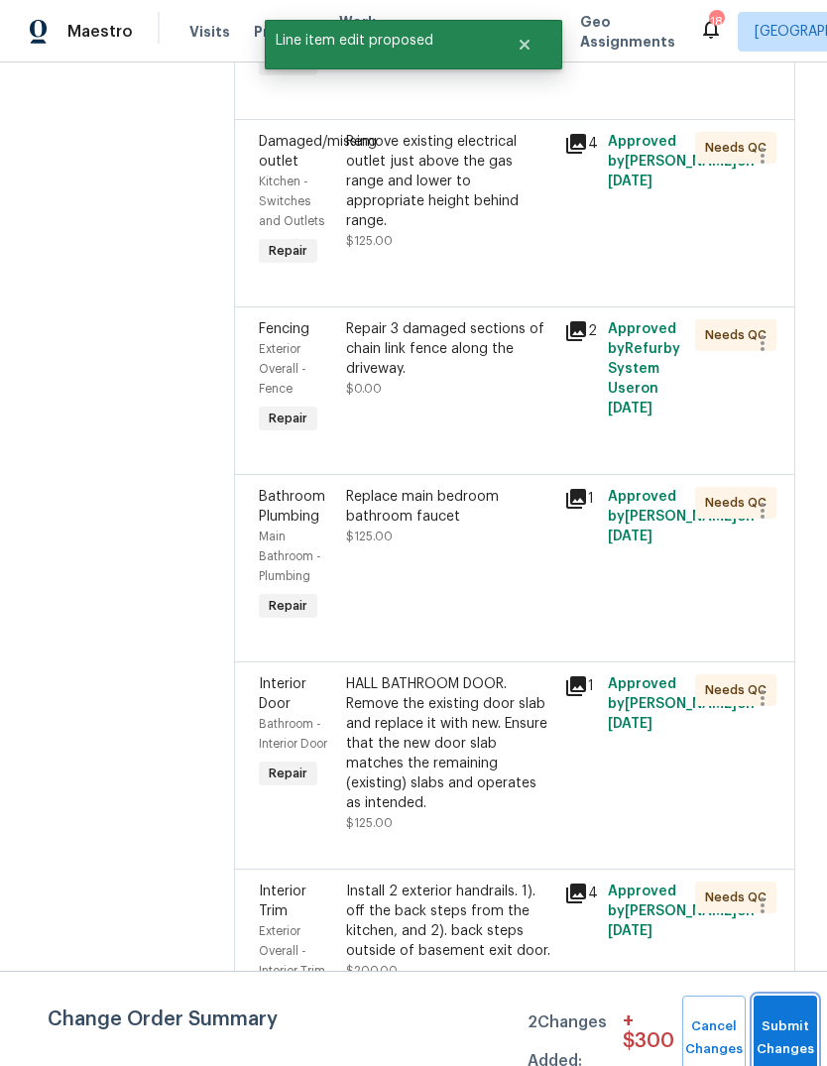
click at [781, 1028] on button "Submit Changes" at bounding box center [784, 1037] width 63 height 85
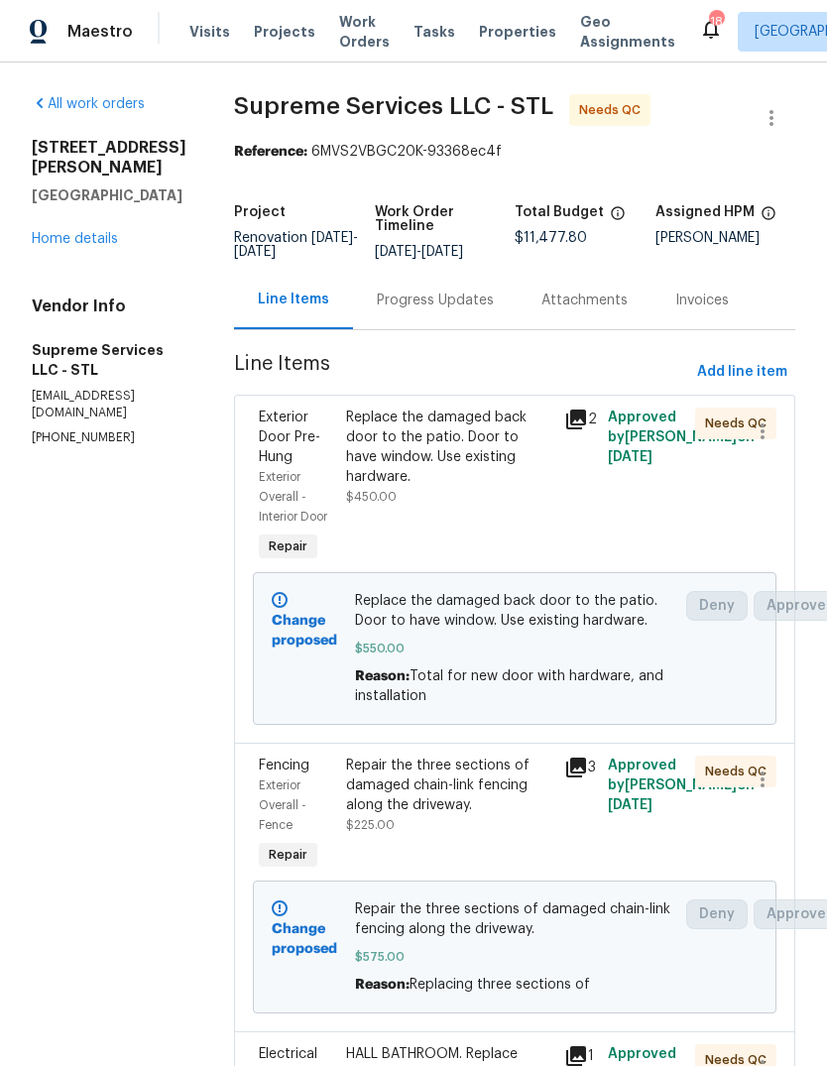
scroll to position [0, 0]
